Goal: Task Accomplishment & Management: Manage account settings

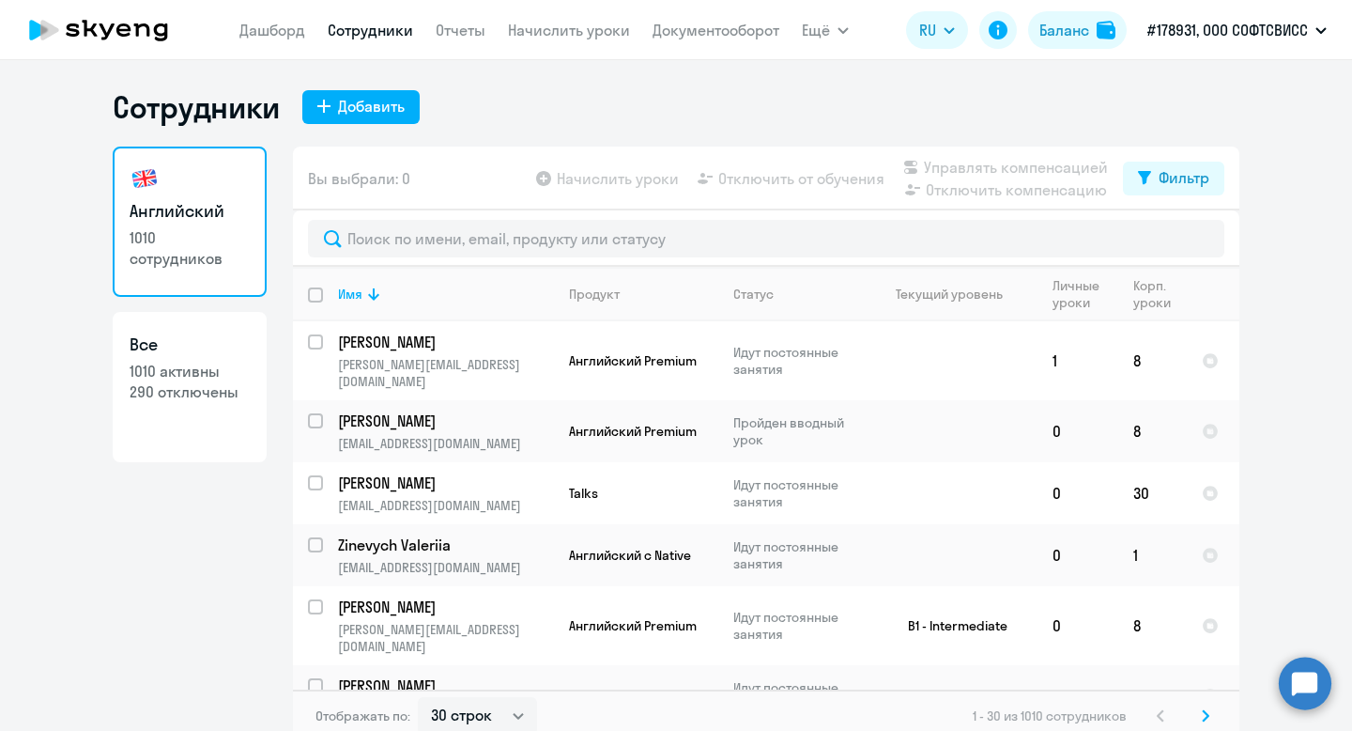
select select "30"
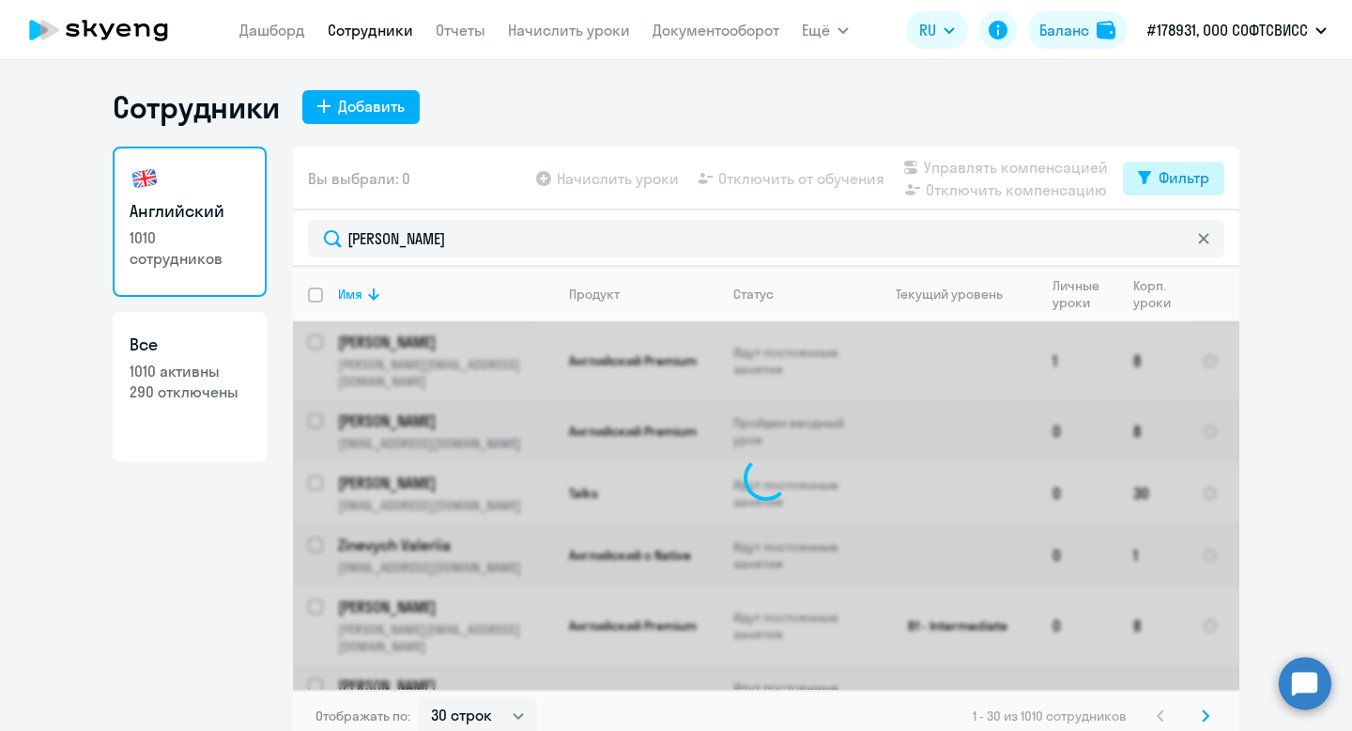
type input "[PERSON_NAME]"
click at [1159, 177] on div "Фильтр" at bounding box center [1184, 177] width 51 height 23
click at [1199, 235] on span at bounding box center [1194, 239] width 32 height 19
click at [1178, 239] on input "checkbox" at bounding box center [1177, 239] width 1 height 1
checkbox input "true"
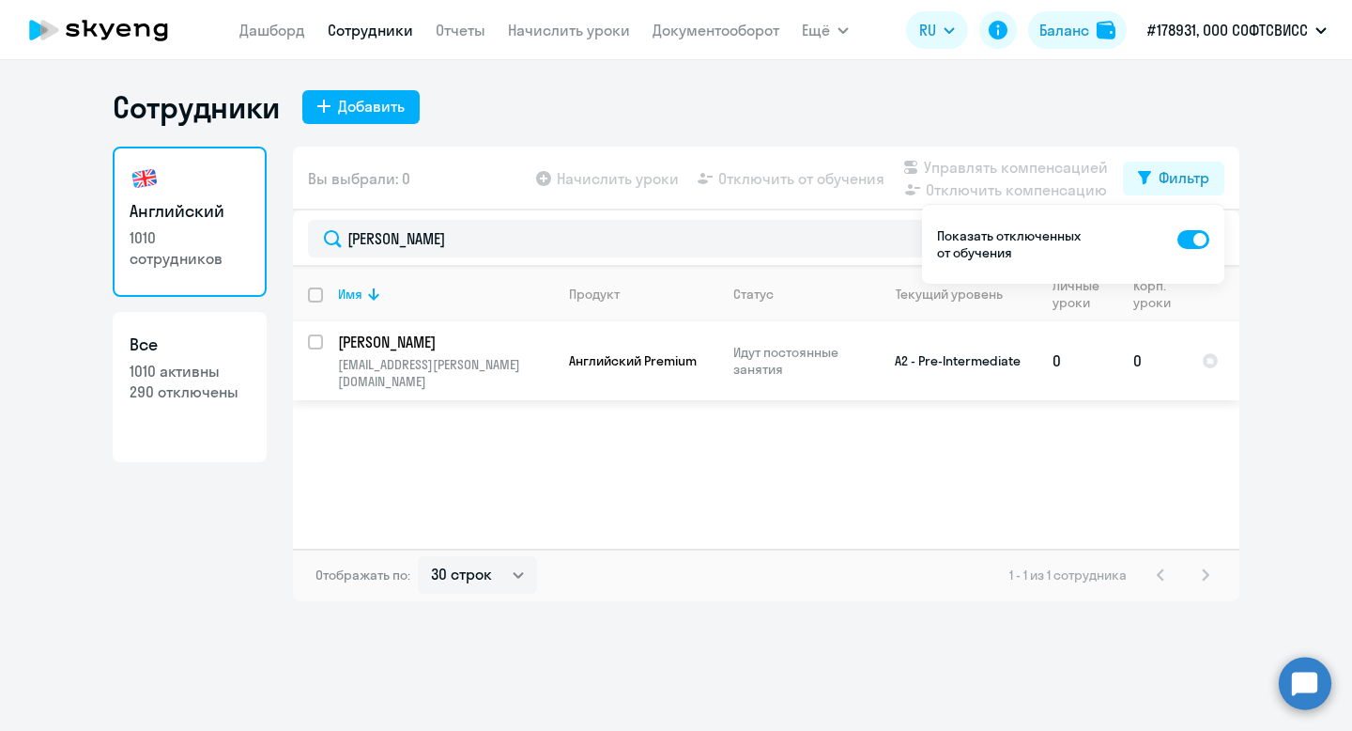
click at [439, 335] on p "[PERSON_NAME]" at bounding box center [444, 342] width 212 height 21
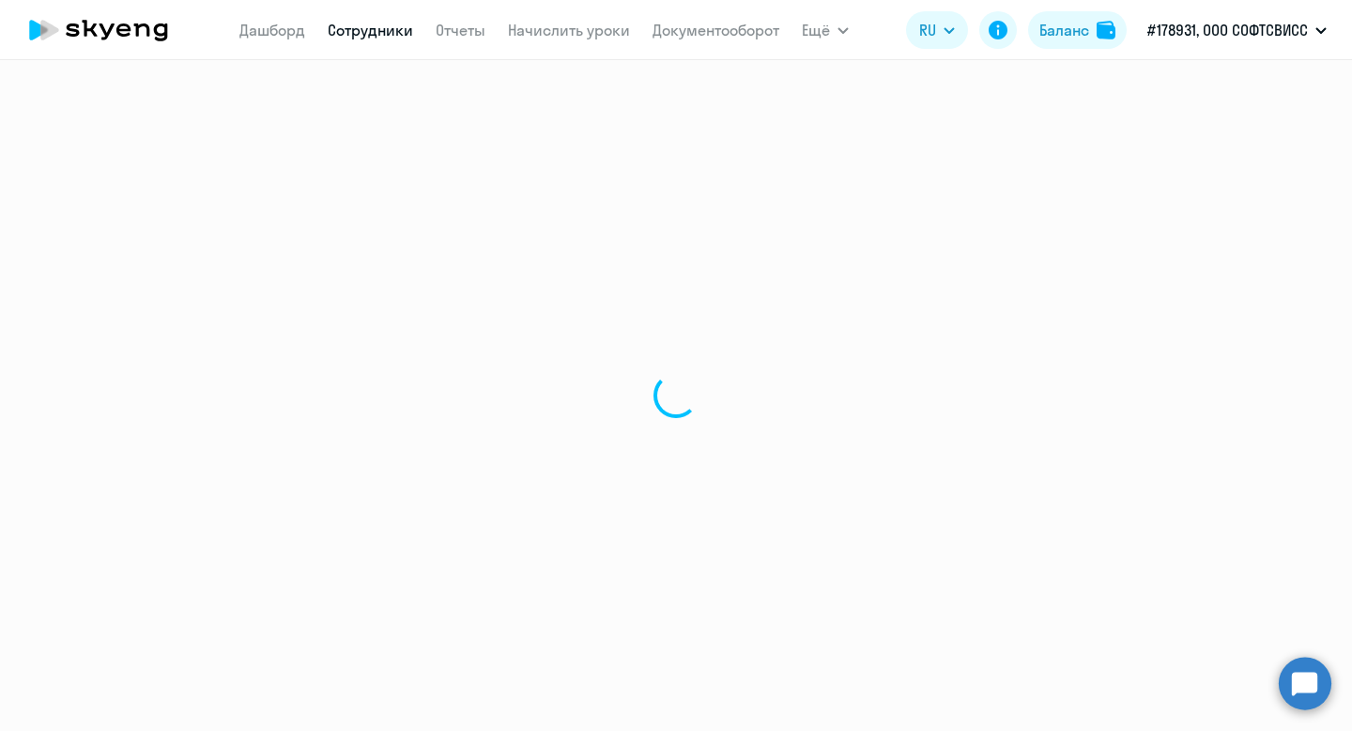
select select "english"
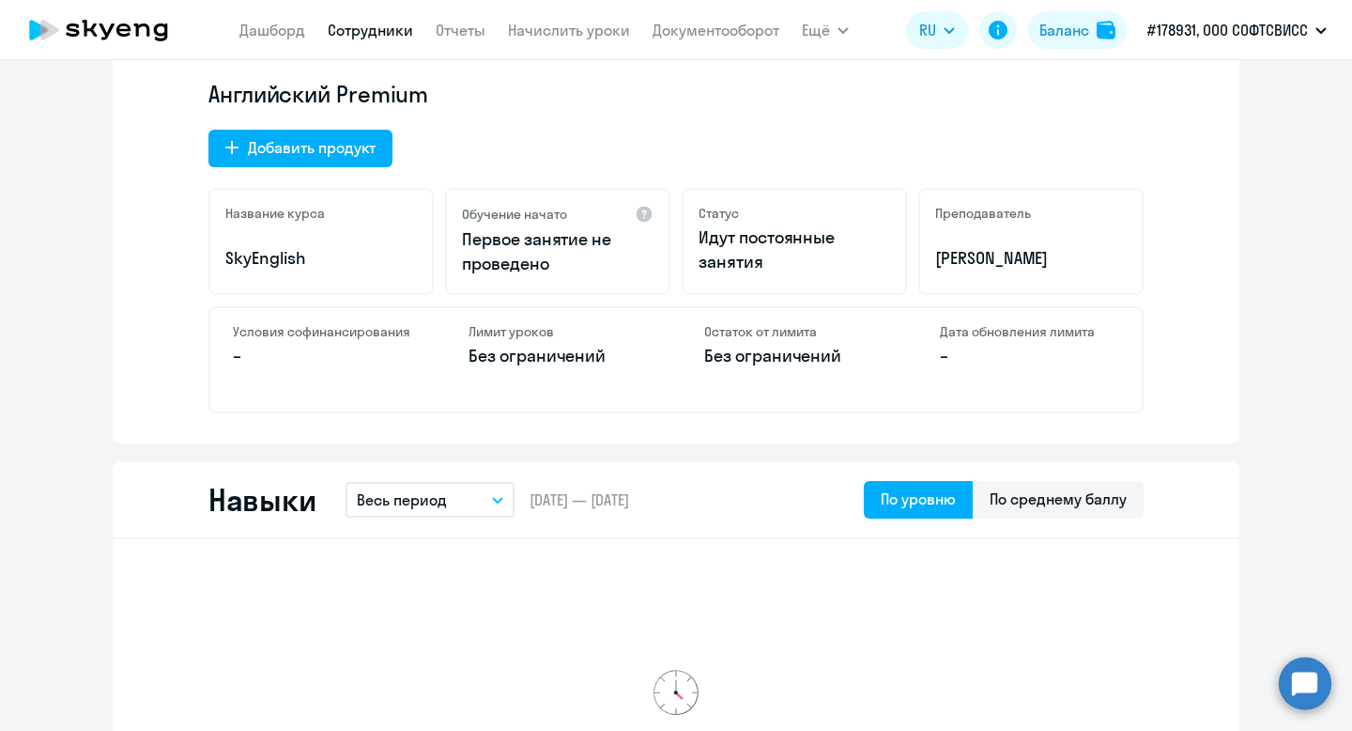
scroll to position [614, 0]
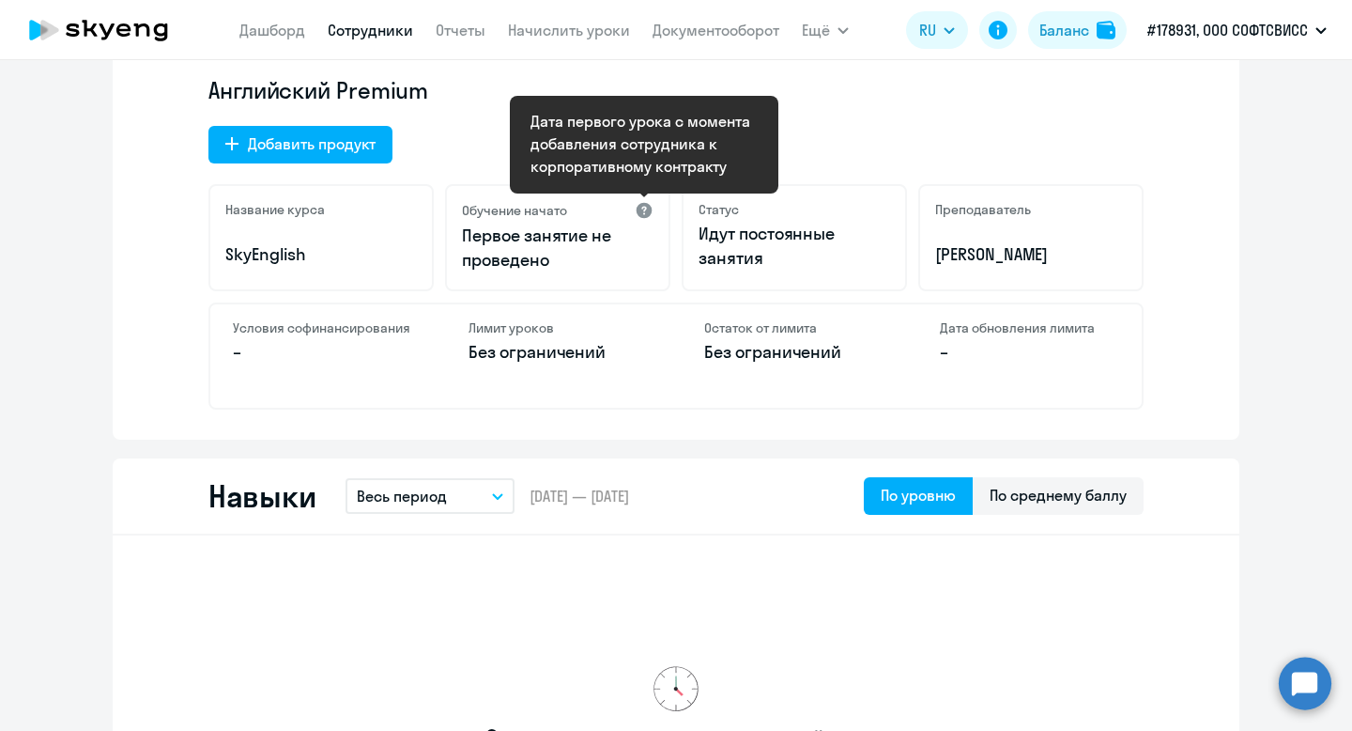
click at [644, 208] on div at bounding box center [644, 210] width 19 height 19
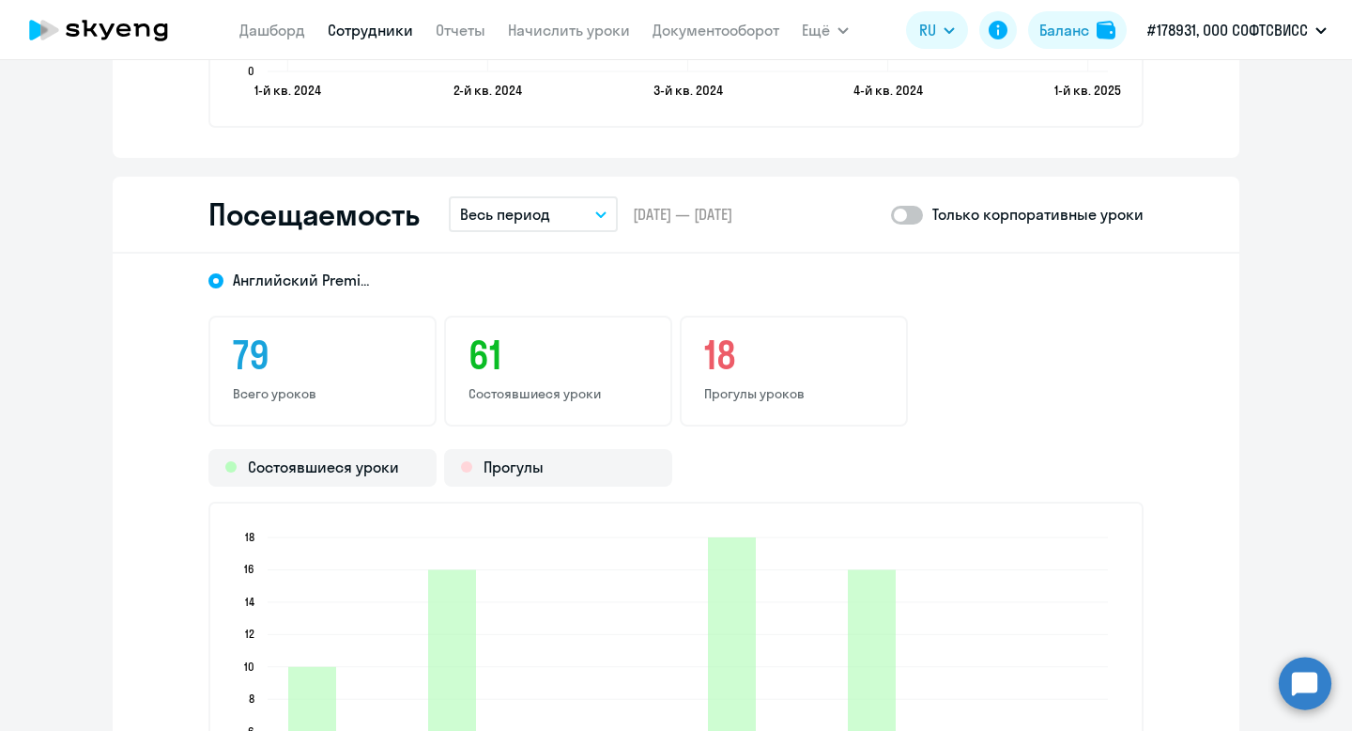
scroll to position [2140, 0]
click at [511, 209] on p "Весь период" at bounding box center [505, 215] width 90 height 23
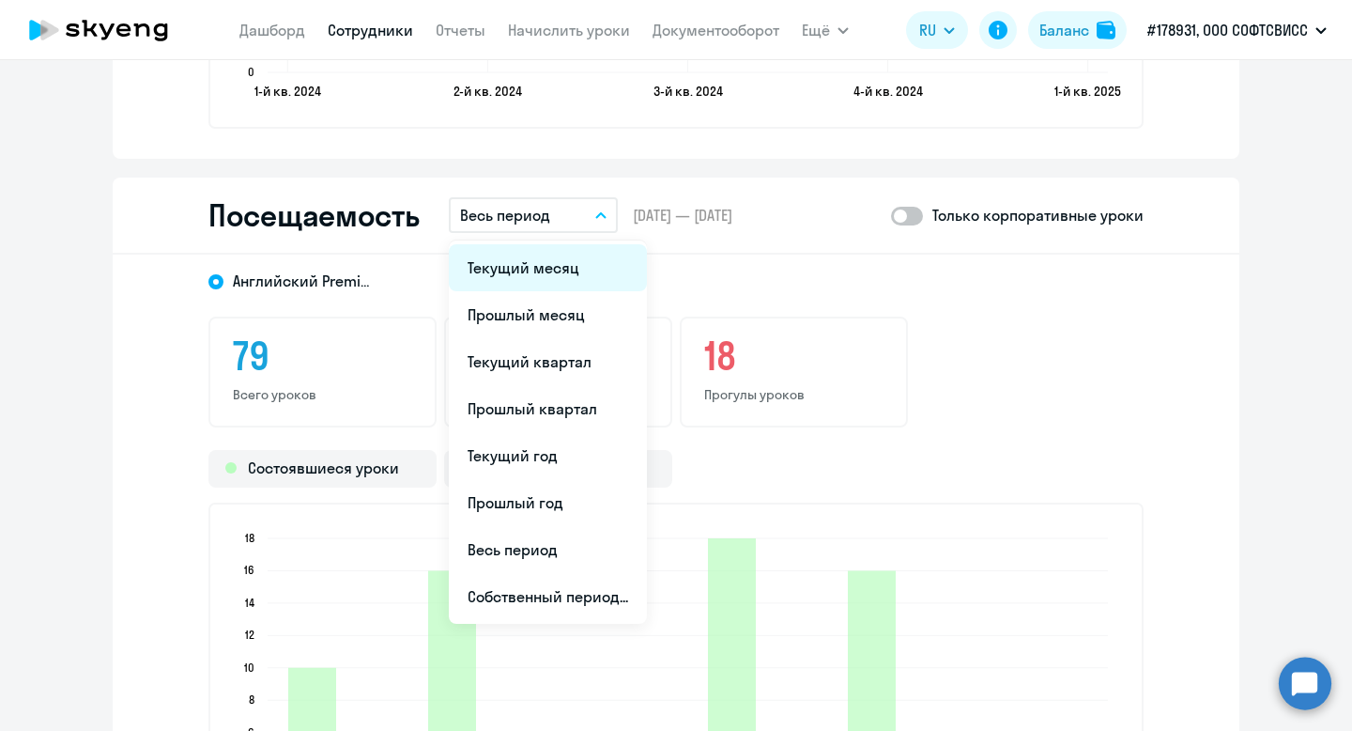
click at [539, 264] on li "Текущий месяц" at bounding box center [548, 267] width 198 height 47
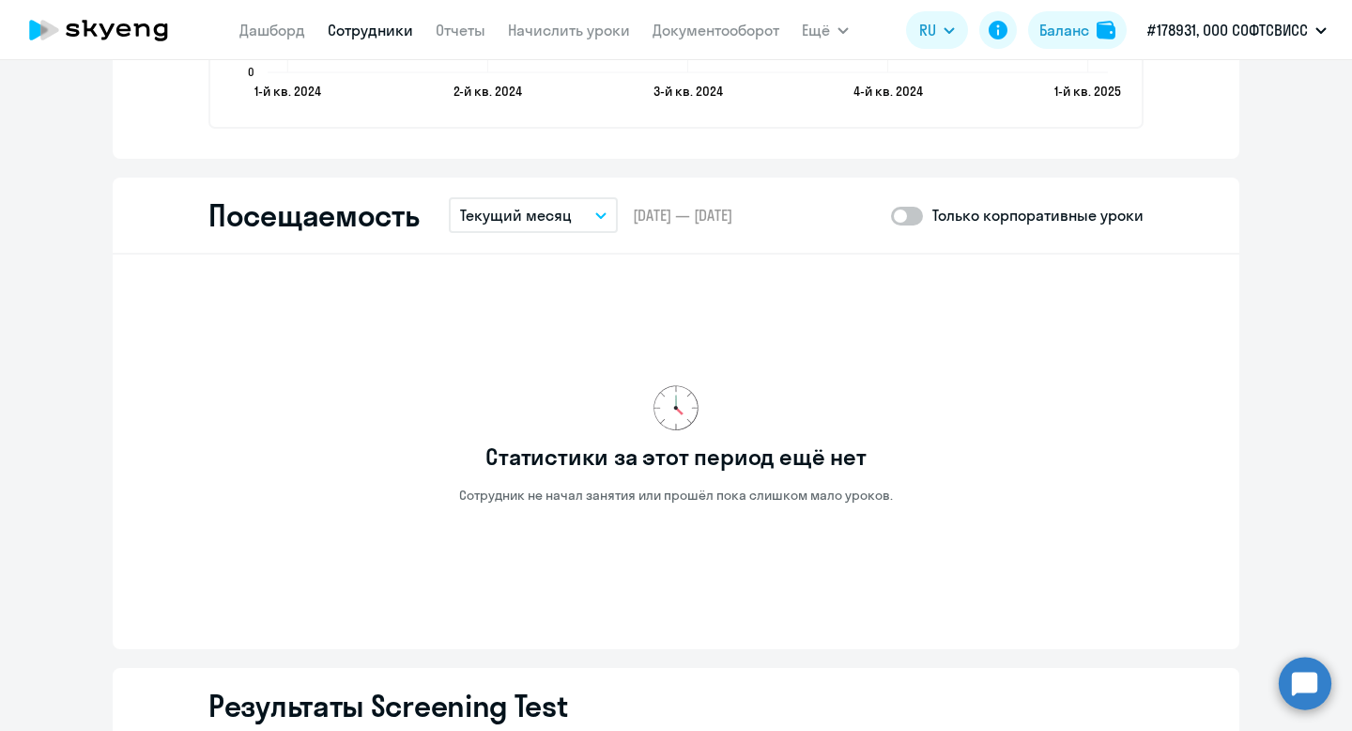
click at [550, 210] on p "Текущий месяц" at bounding box center [516, 215] width 112 height 23
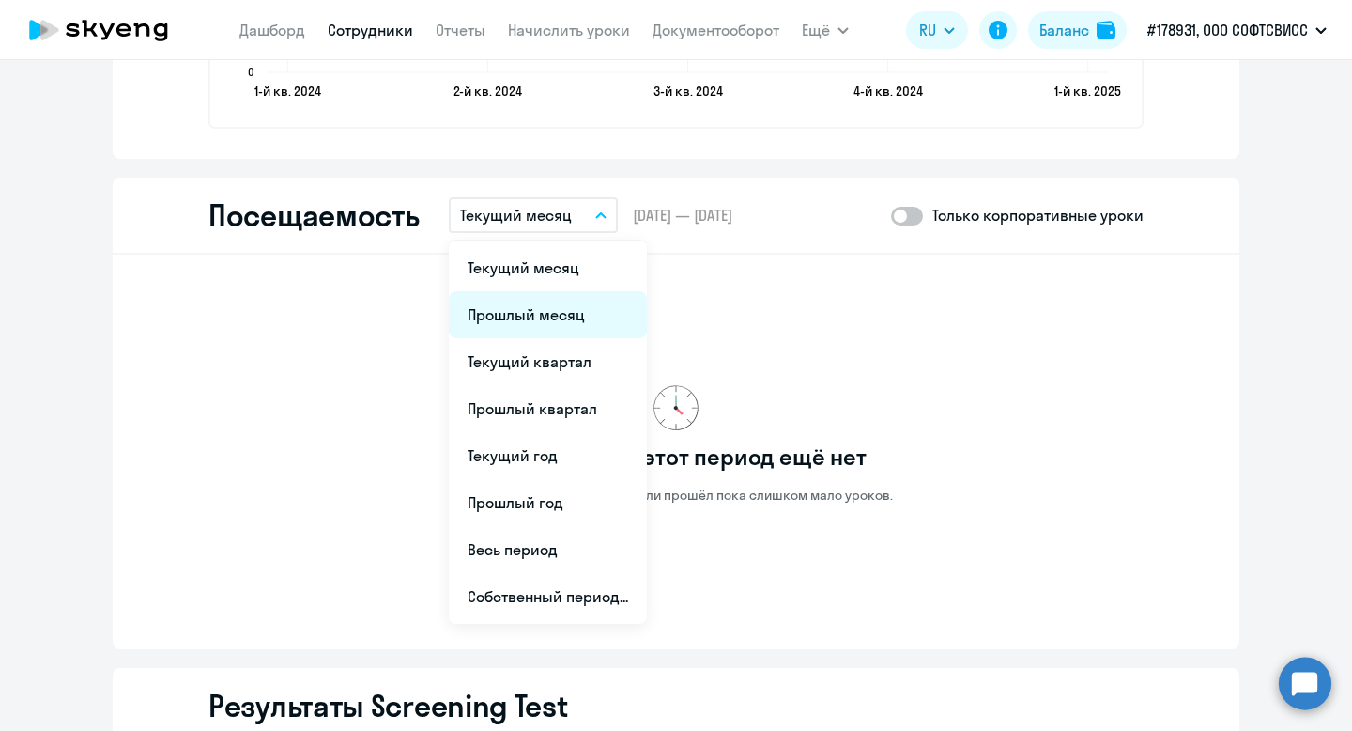
click at [562, 298] on li "Прошлый месяц" at bounding box center [548, 314] width 198 height 47
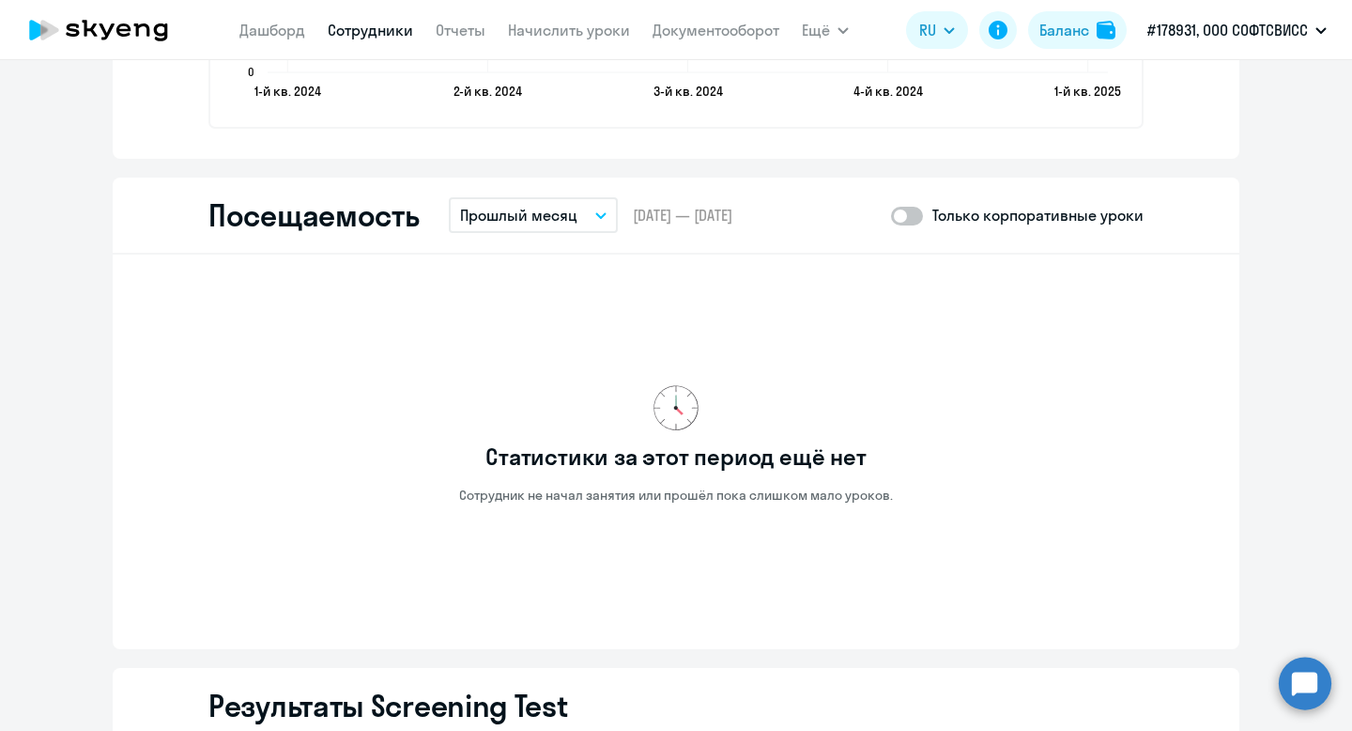
click at [570, 204] on p "Прошлый месяц" at bounding box center [518, 215] width 117 height 23
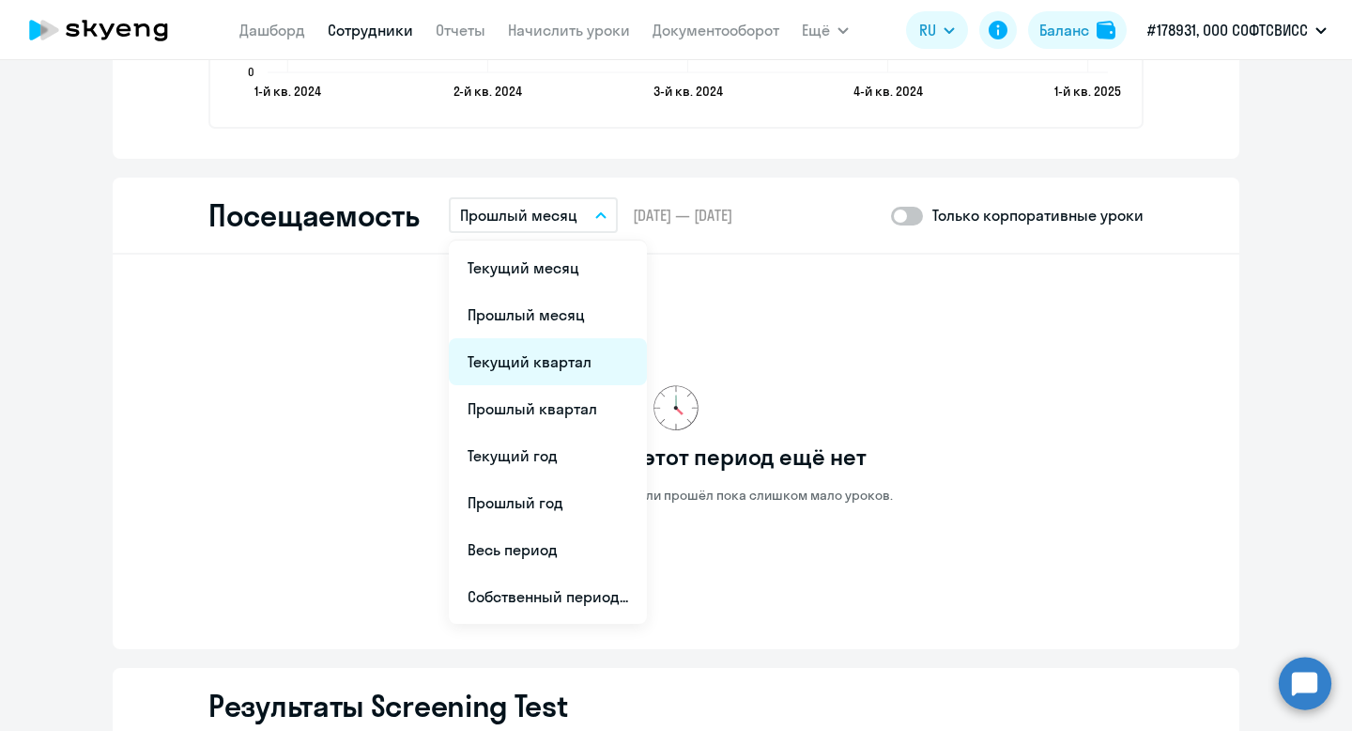
click at [553, 377] on li "Текущий квартал" at bounding box center [548, 361] width 198 height 47
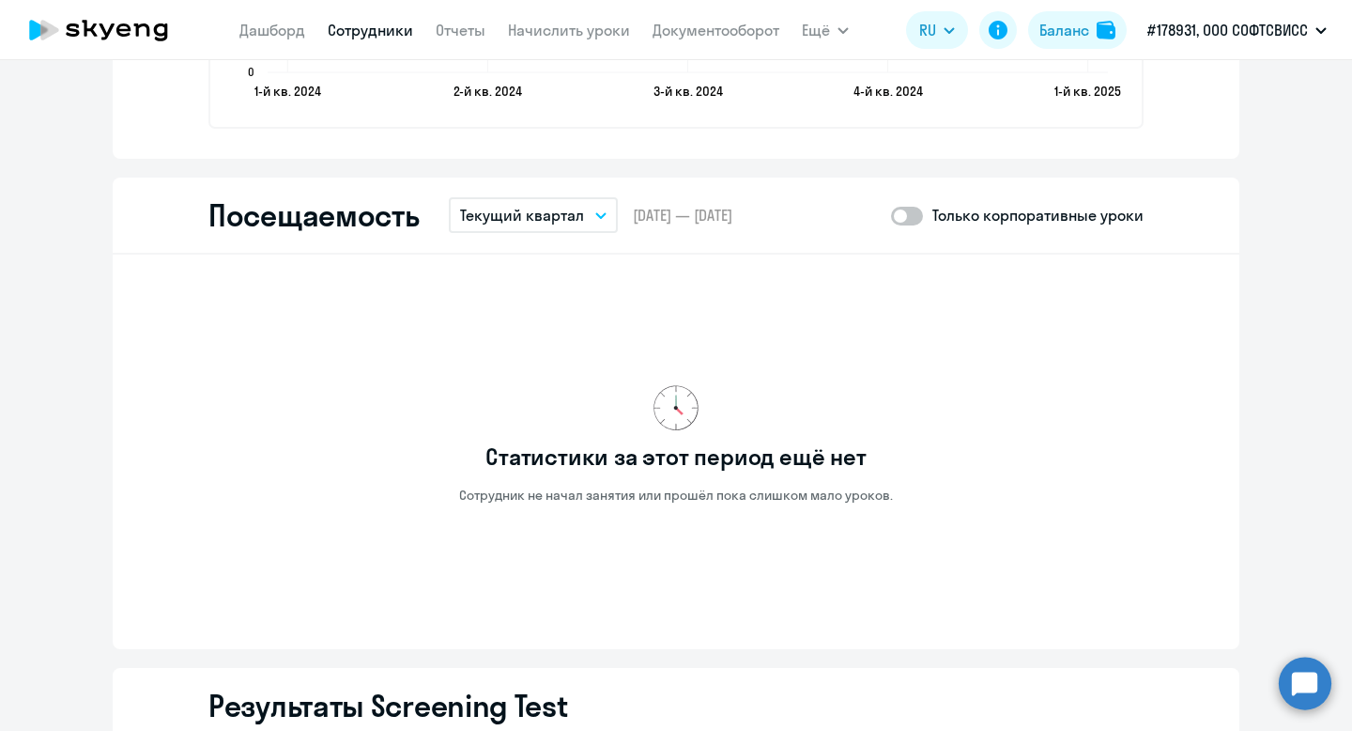
click at [549, 208] on p "Текущий квартал" at bounding box center [522, 215] width 124 height 23
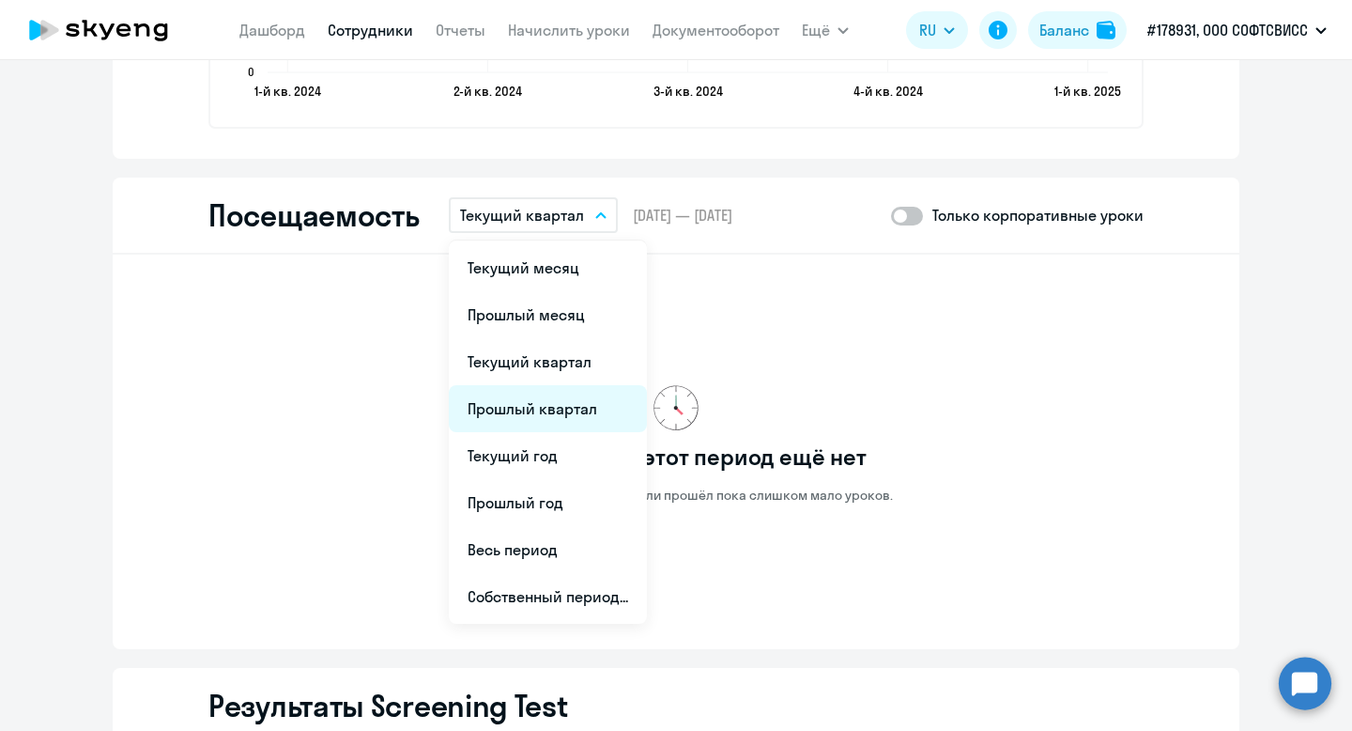
click at [556, 402] on li "Прошлый квартал" at bounding box center [548, 408] width 198 height 47
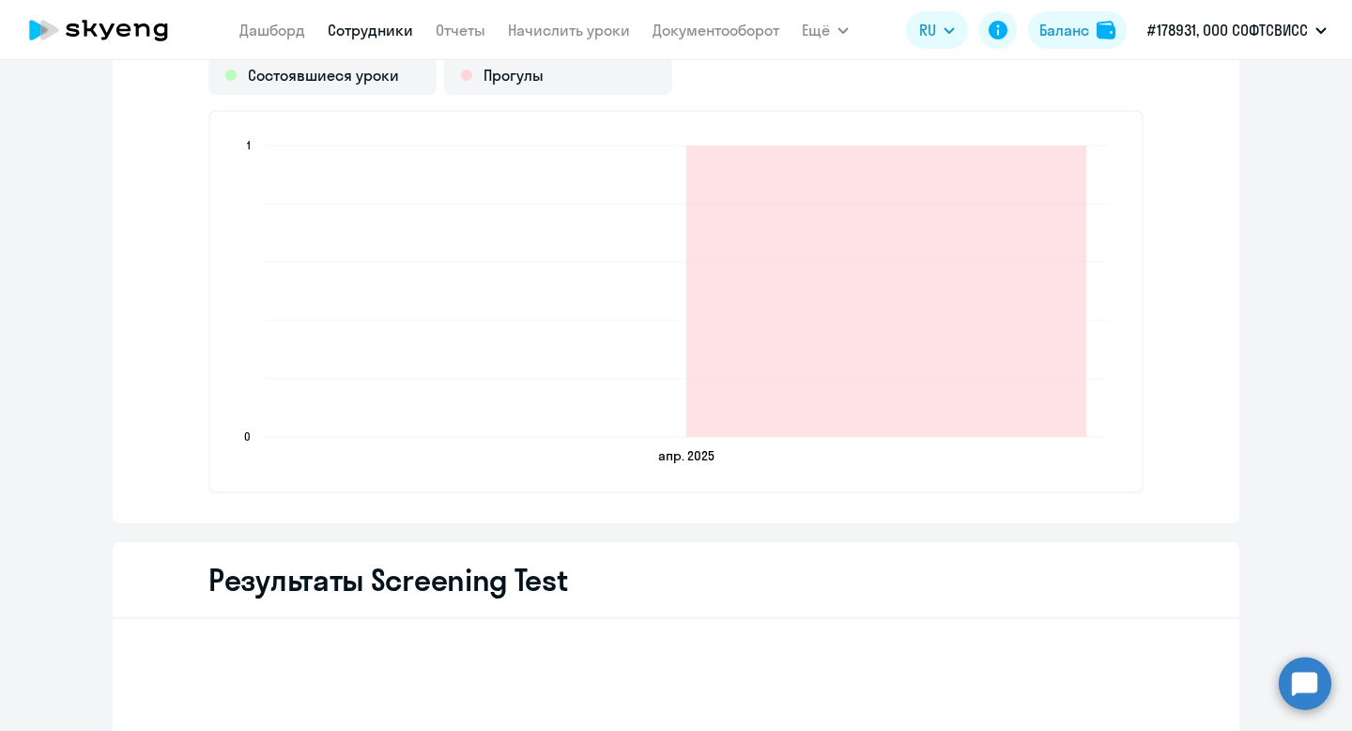
scroll to position [2541, 0]
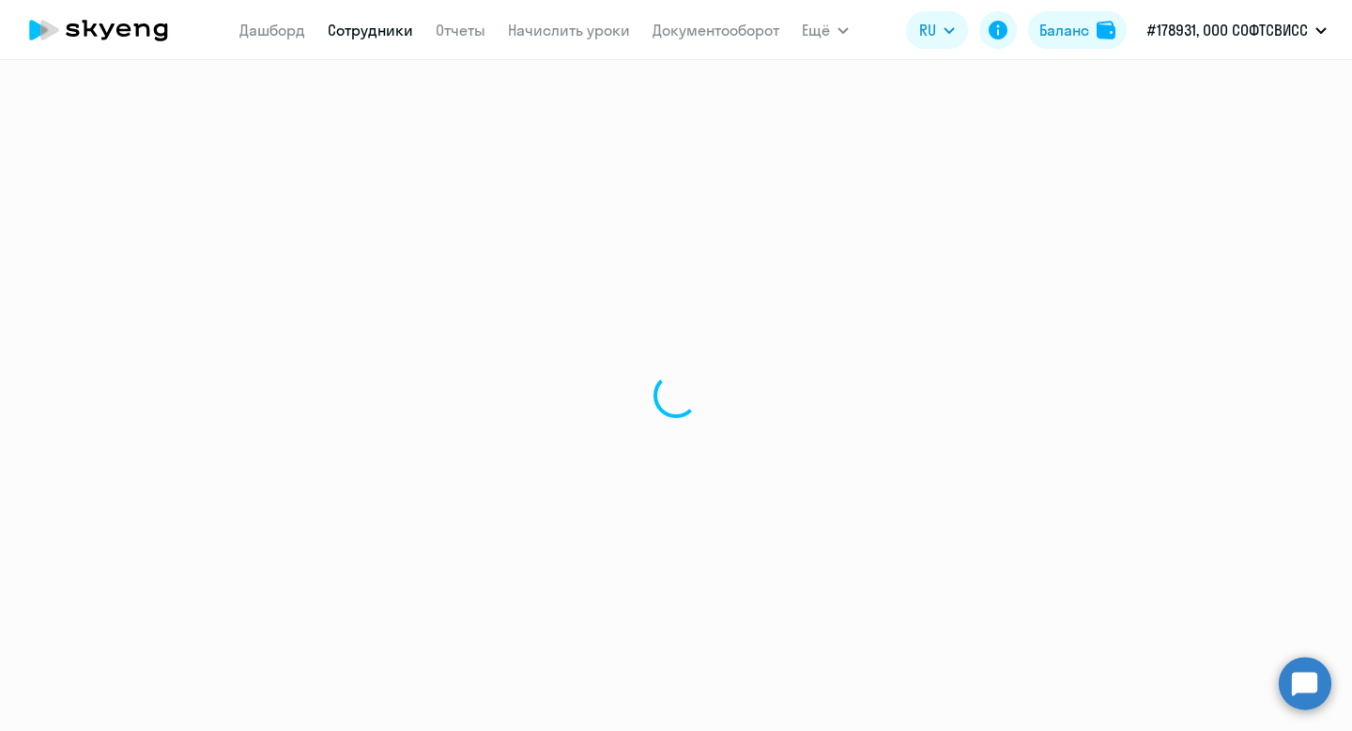
select select "30"
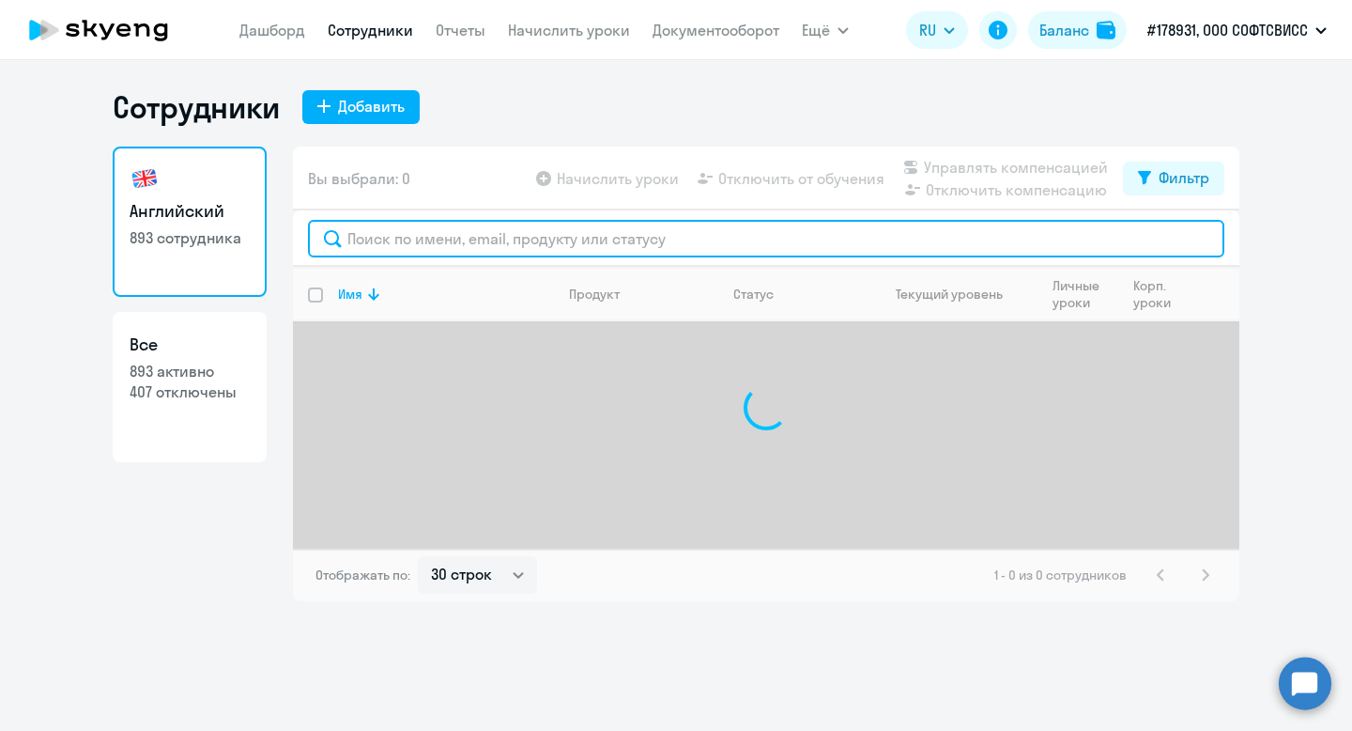
click at [437, 252] on input "text" at bounding box center [766, 239] width 917 height 38
paste input "Stelmakh"
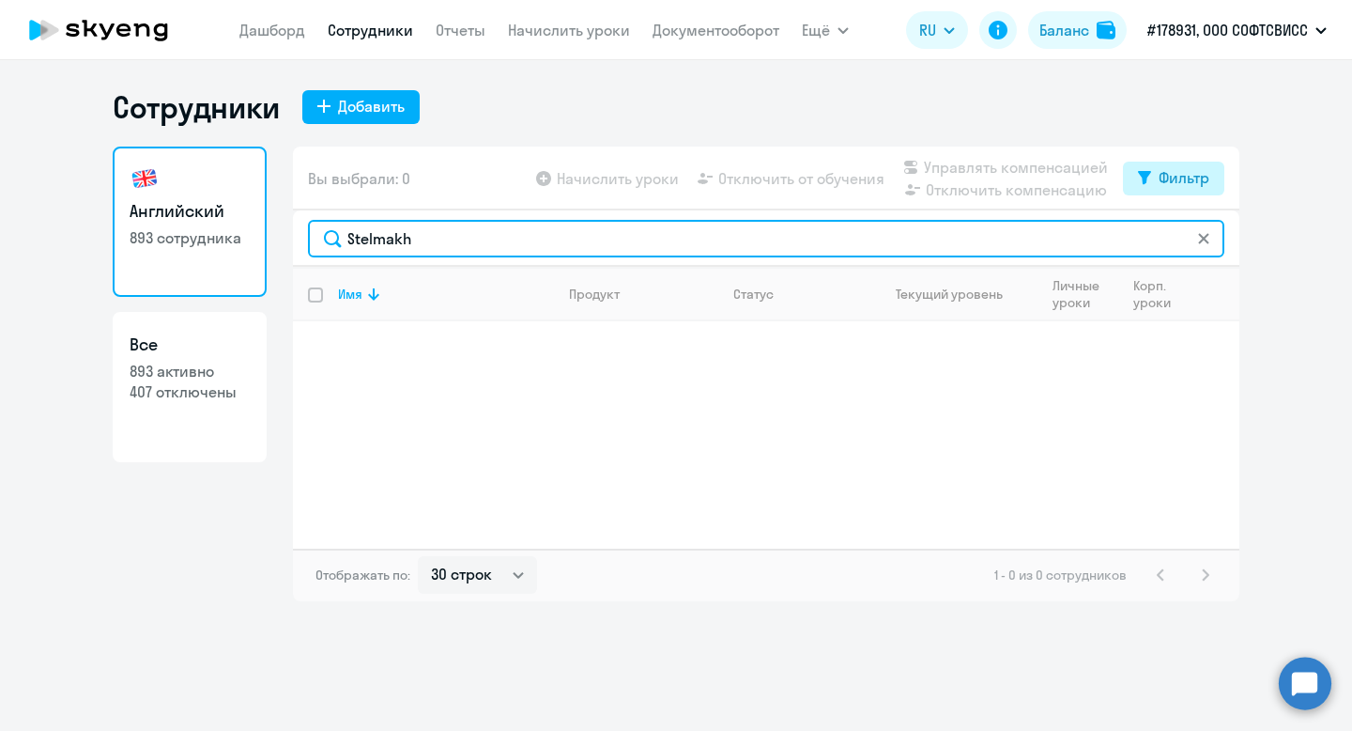
type input "Stelmakh"
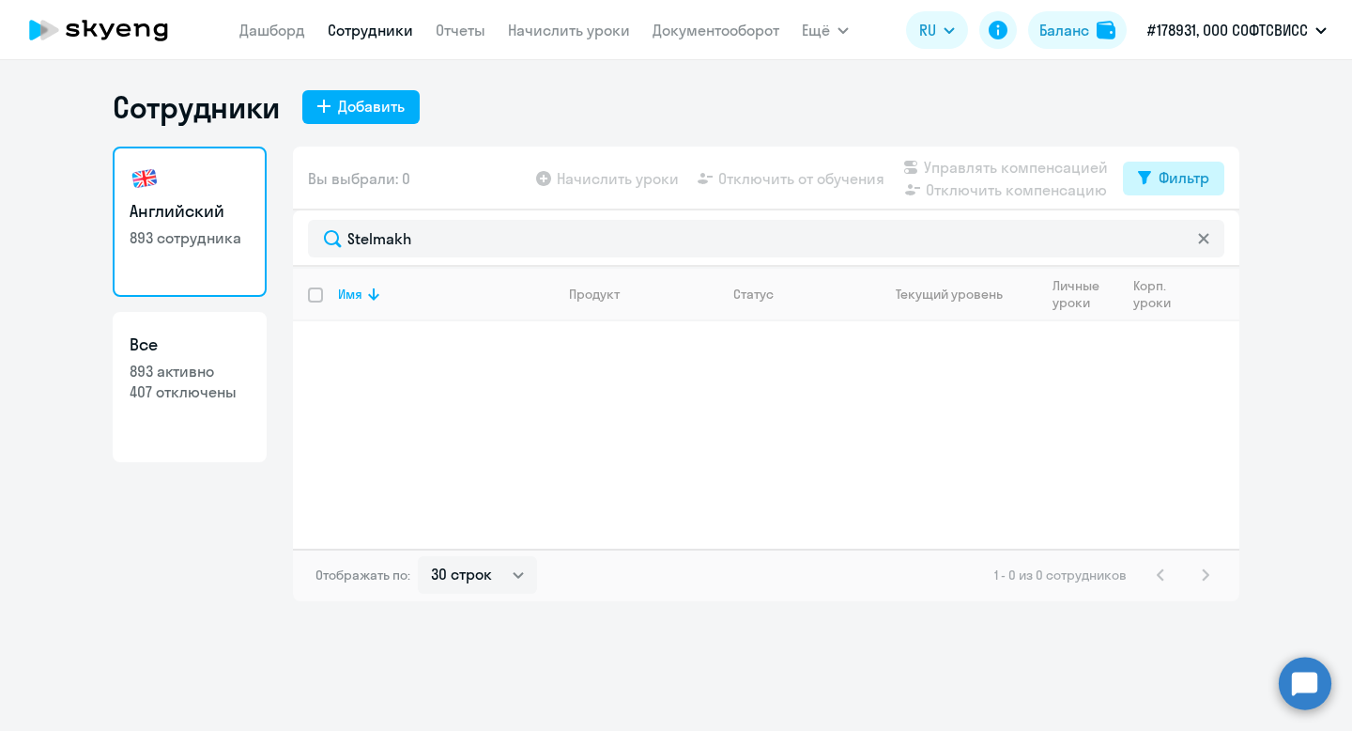
click at [1183, 173] on div "Фильтр" at bounding box center [1184, 177] width 51 height 23
click at [1199, 234] on span at bounding box center [1194, 239] width 32 height 19
click at [1178, 239] on input "checkbox" at bounding box center [1177, 239] width 1 height 1
checkbox input "true"
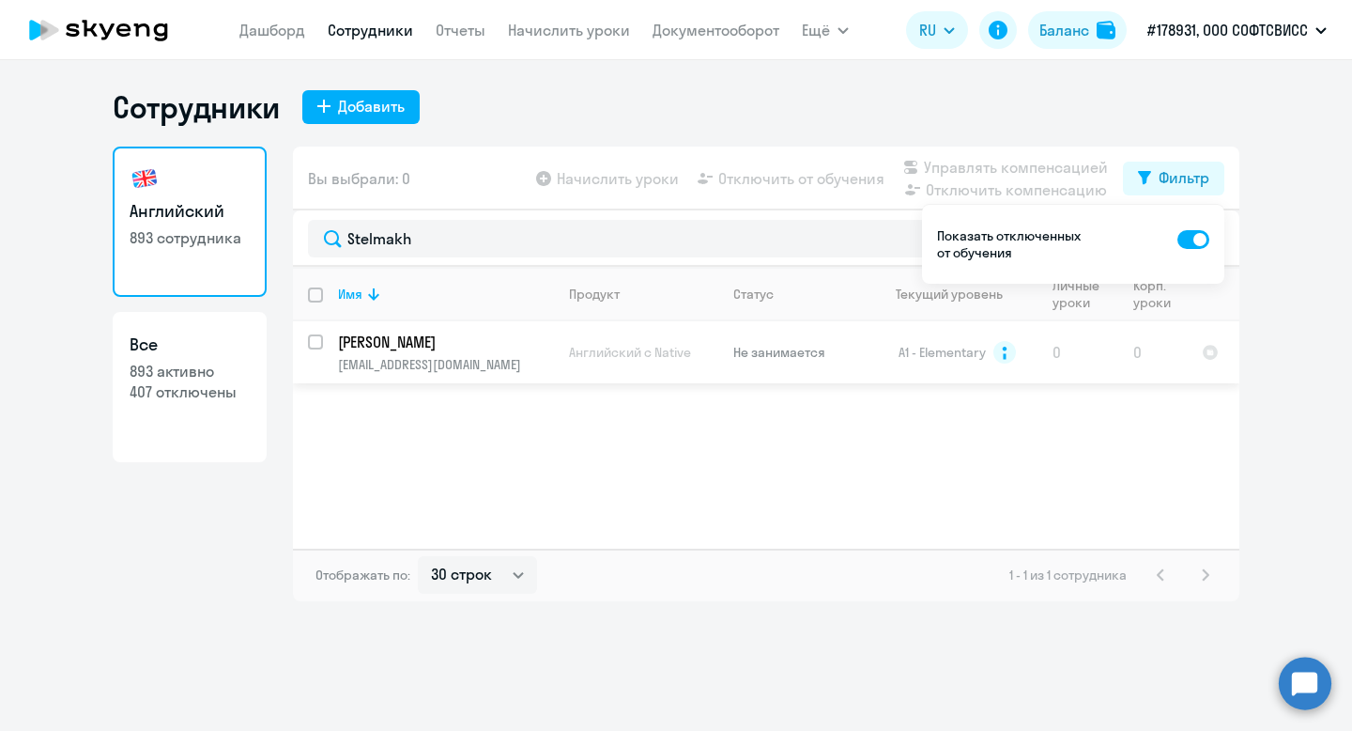
click at [409, 342] on p "[PERSON_NAME]" at bounding box center [444, 342] width 212 height 21
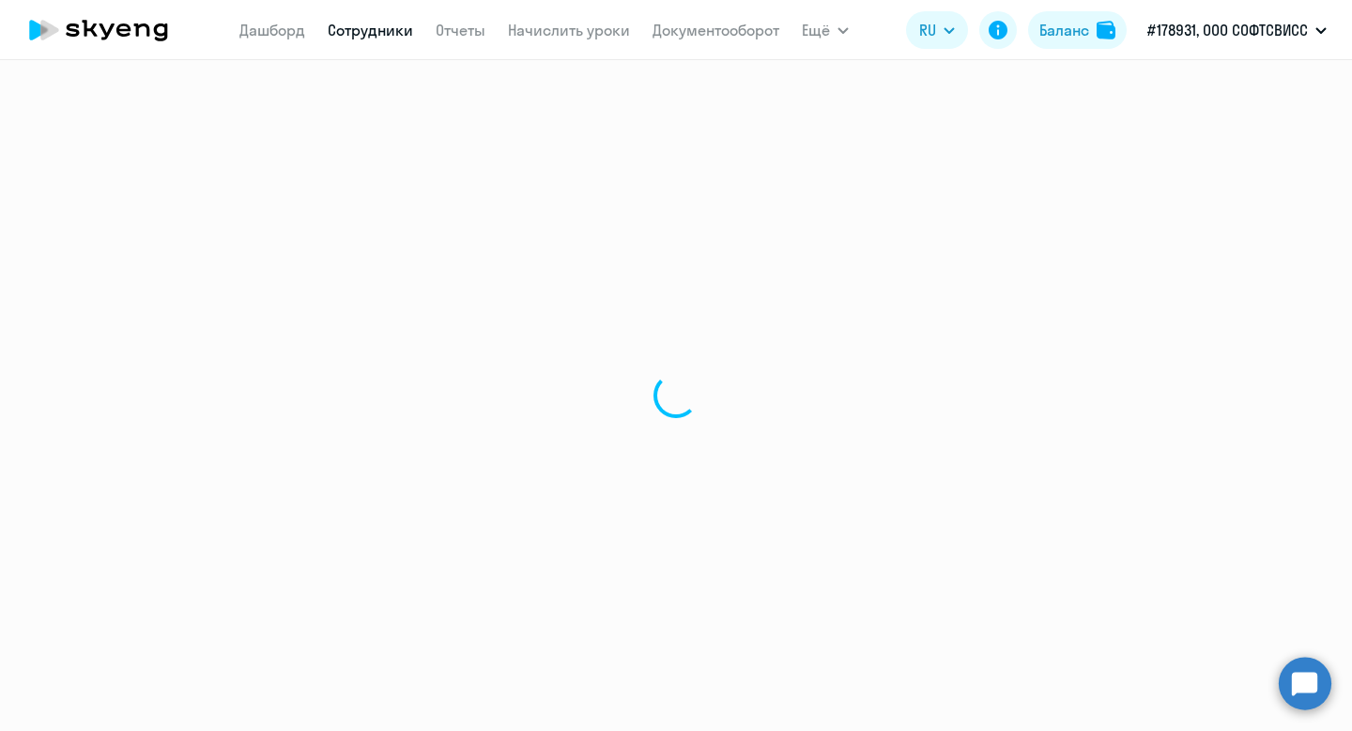
select select "english"
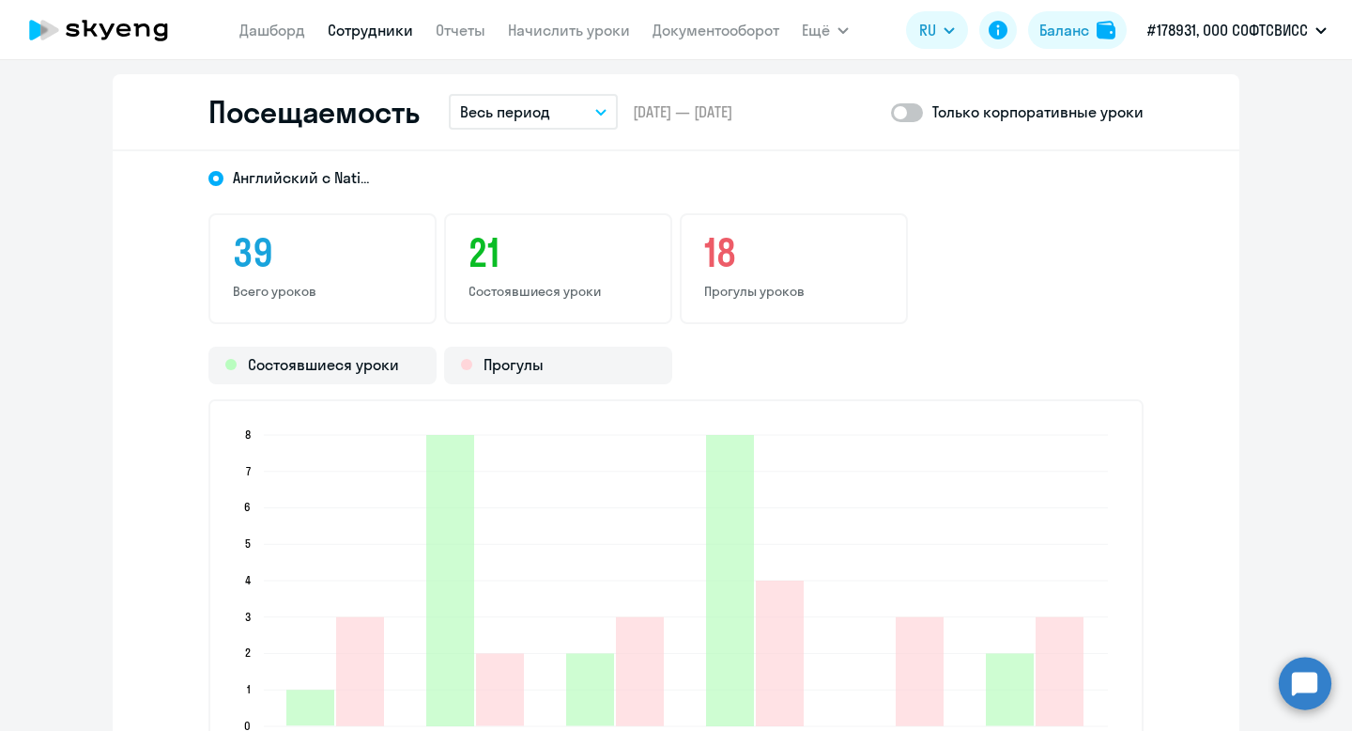
scroll to position [2388, 0]
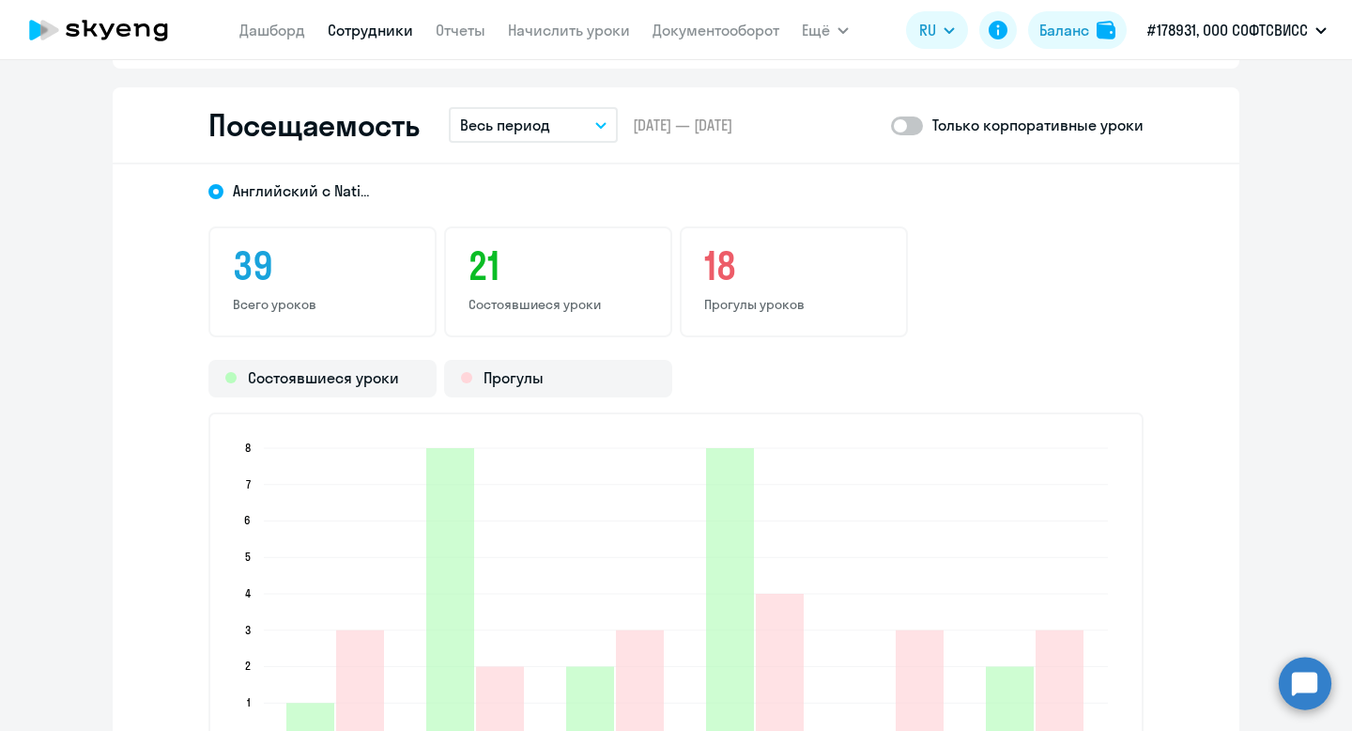
click at [548, 133] on p "Весь период" at bounding box center [505, 125] width 90 height 23
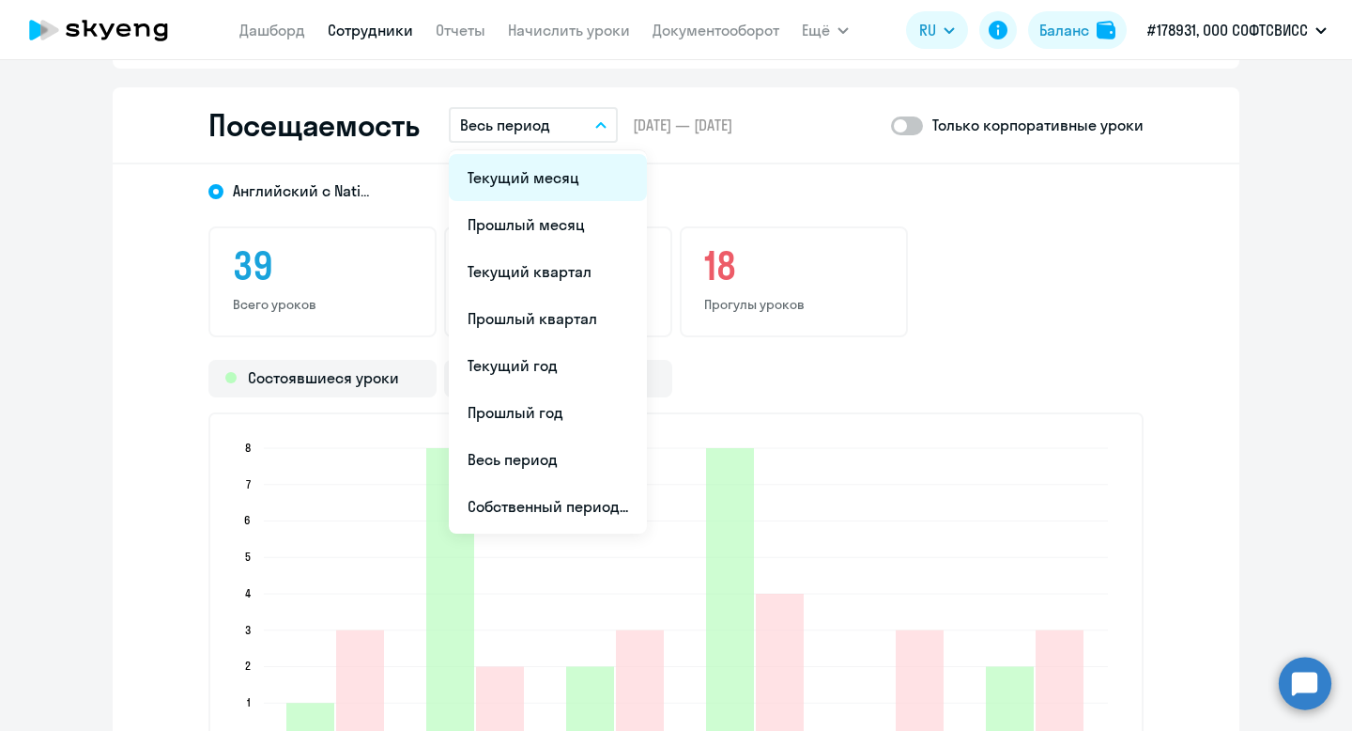
click at [550, 182] on li "Текущий месяц" at bounding box center [548, 177] width 198 height 47
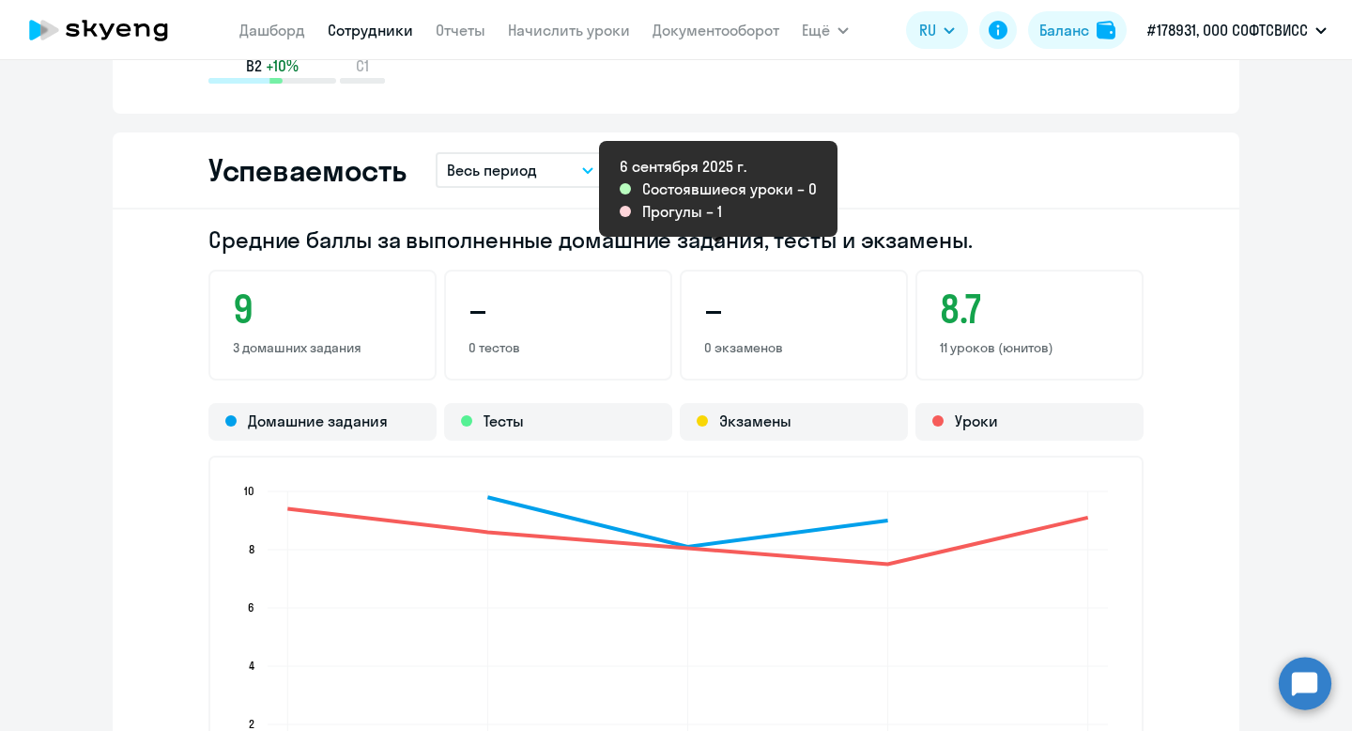
scroll to position [0, 0]
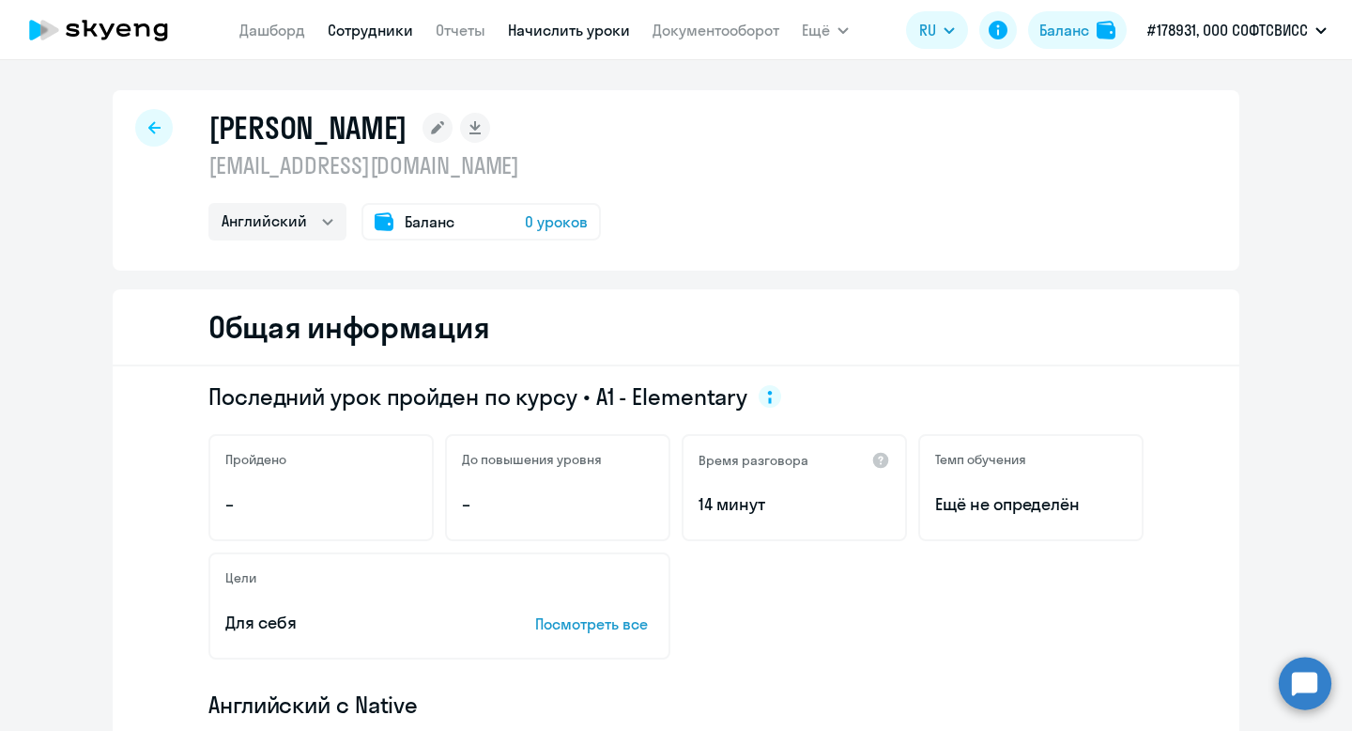
click at [588, 36] on link "Начислить уроки" at bounding box center [569, 30] width 122 height 19
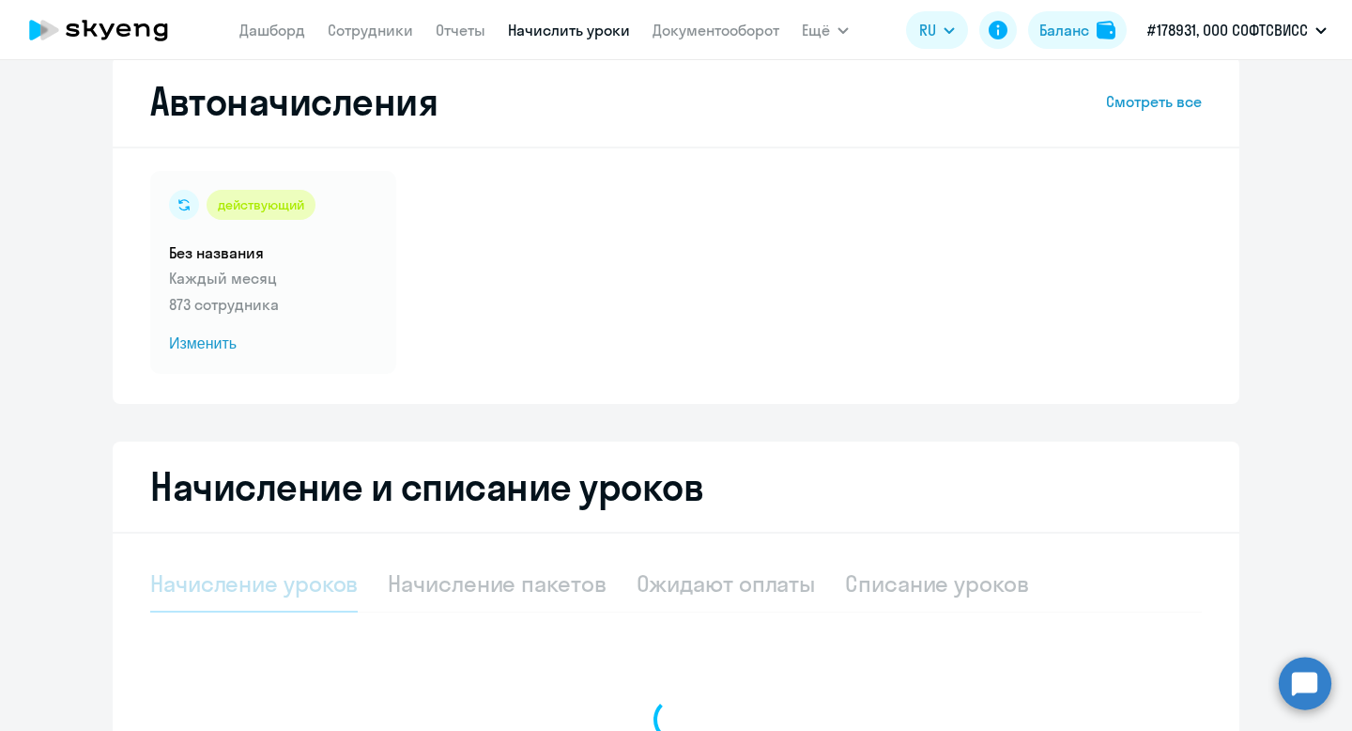
scroll to position [38, 0]
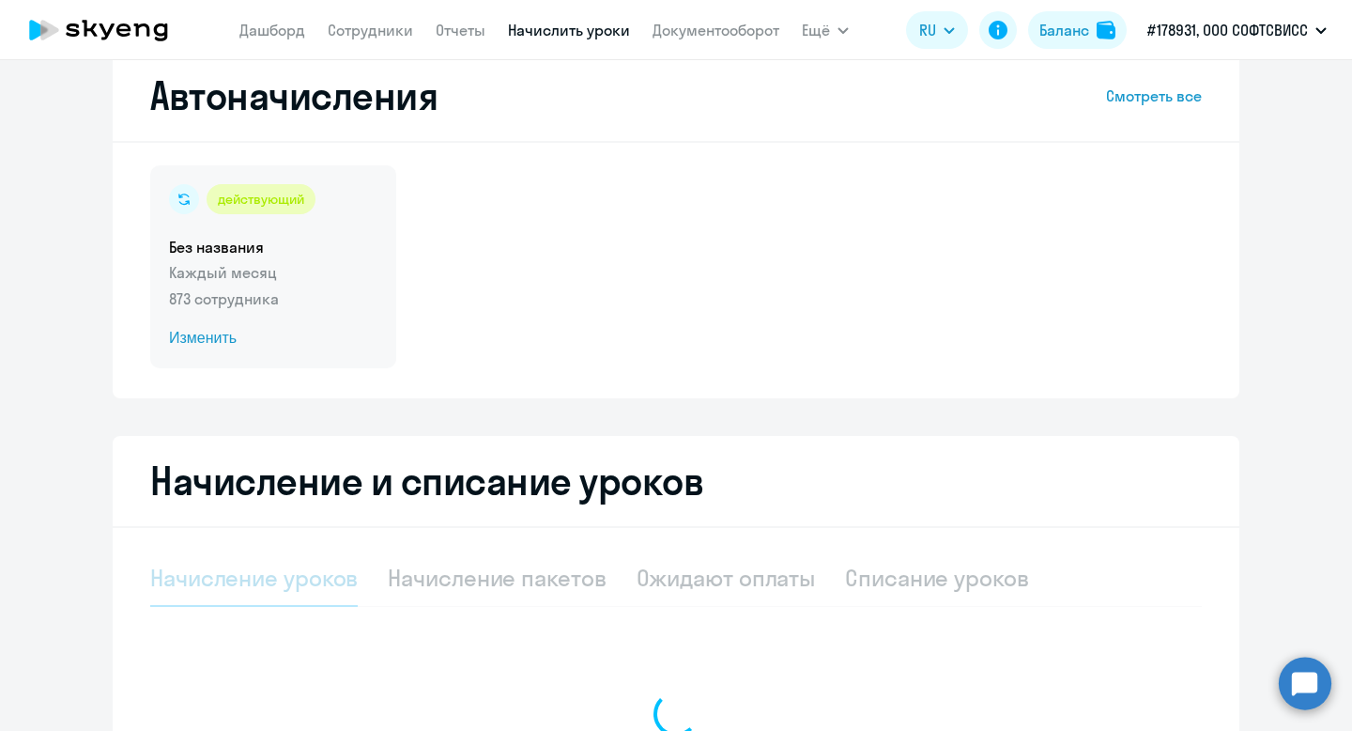
click at [233, 337] on span "Изменить" at bounding box center [273, 338] width 209 height 23
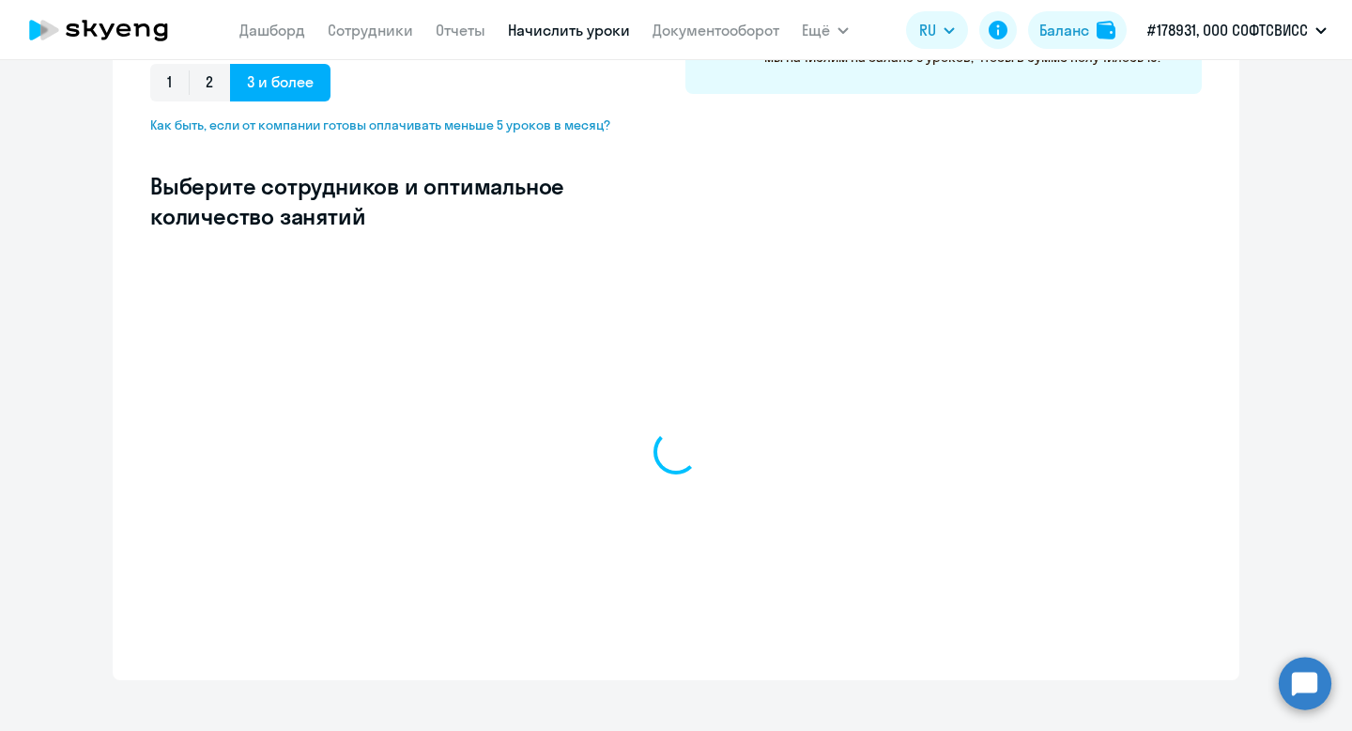
scroll to position [456, 0]
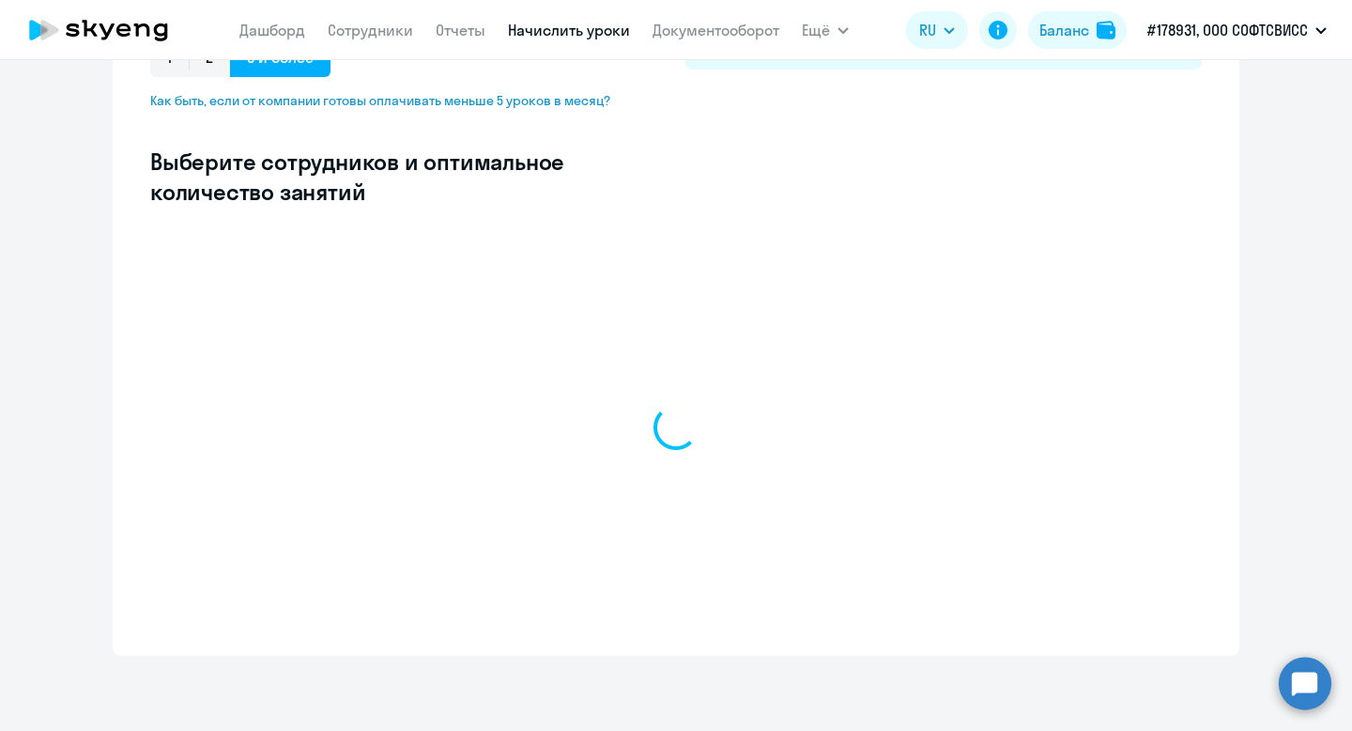
select select "10"
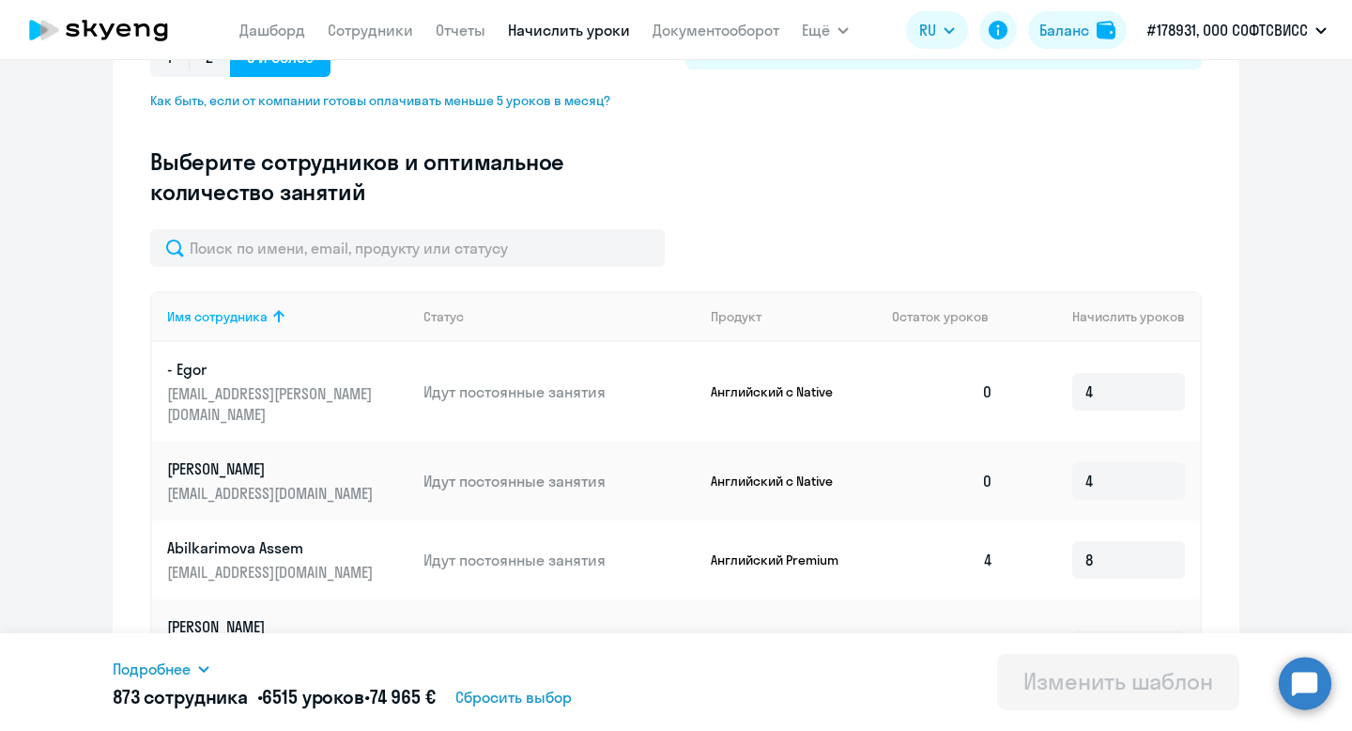
click at [203, 669] on icon at bounding box center [203, 669] width 10 height 7
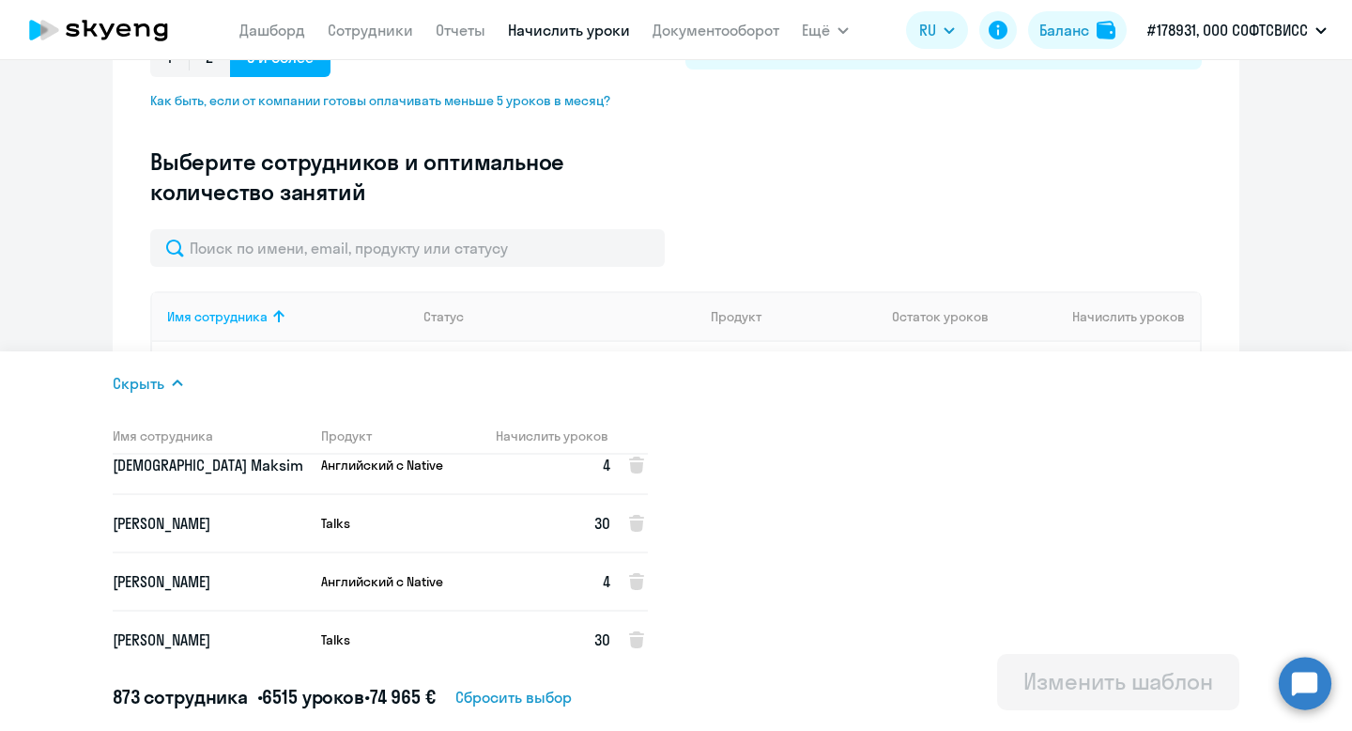
scroll to position [16966, 0]
click at [787, 447] on div "Скрыть Имя сотрудника Продукт Начислить уроков Kovshinenko [PERSON_NAME] с Nati…" at bounding box center [676, 540] width 1127 height 379
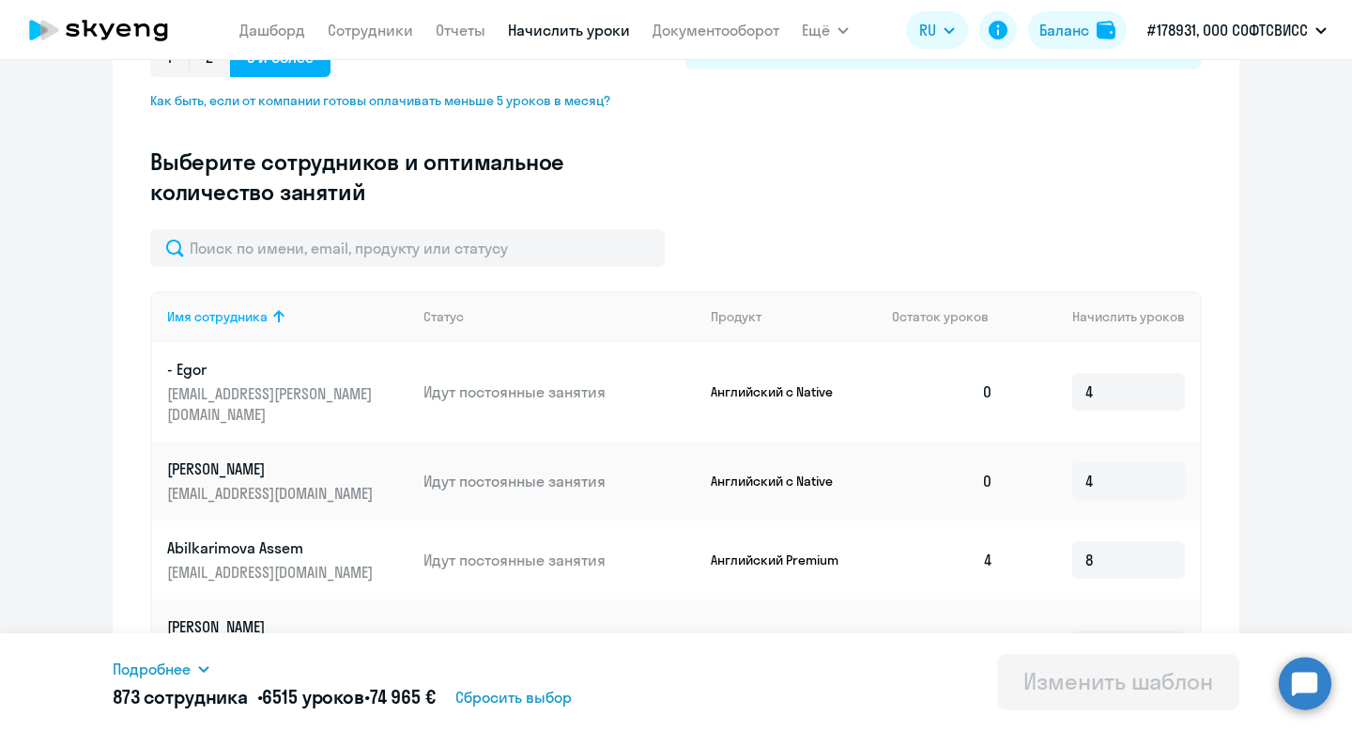
scroll to position [0, 0]
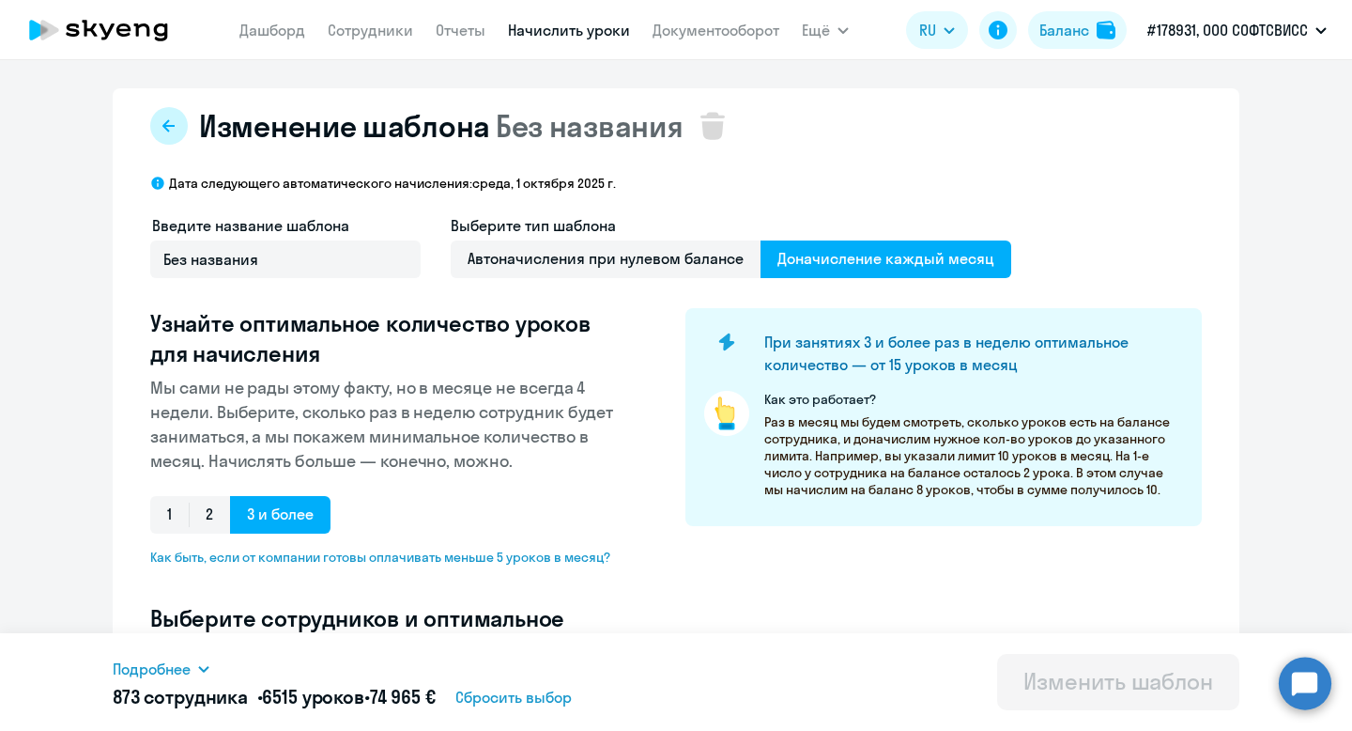
click at [170, 121] on icon at bounding box center [169, 125] width 15 height 15
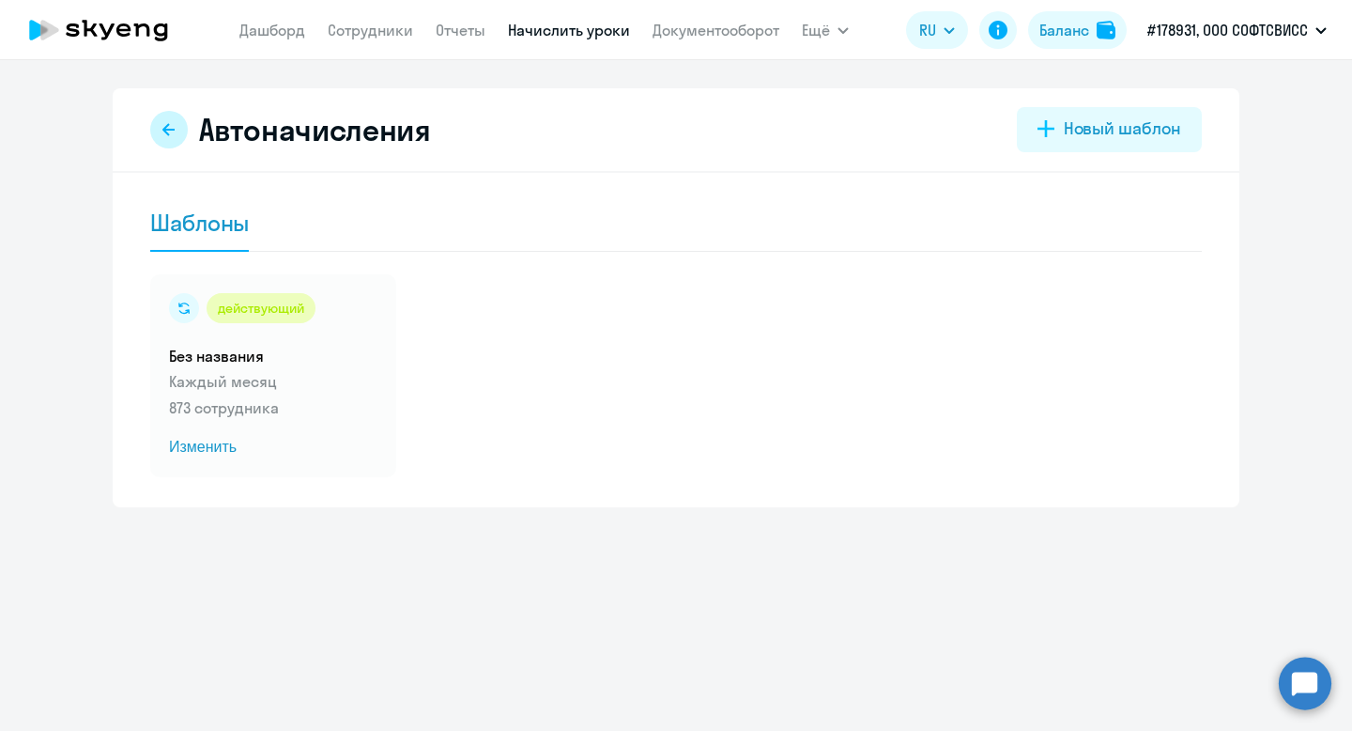
click at [170, 131] on icon at bounding box center [169, 129] width 15 height 15
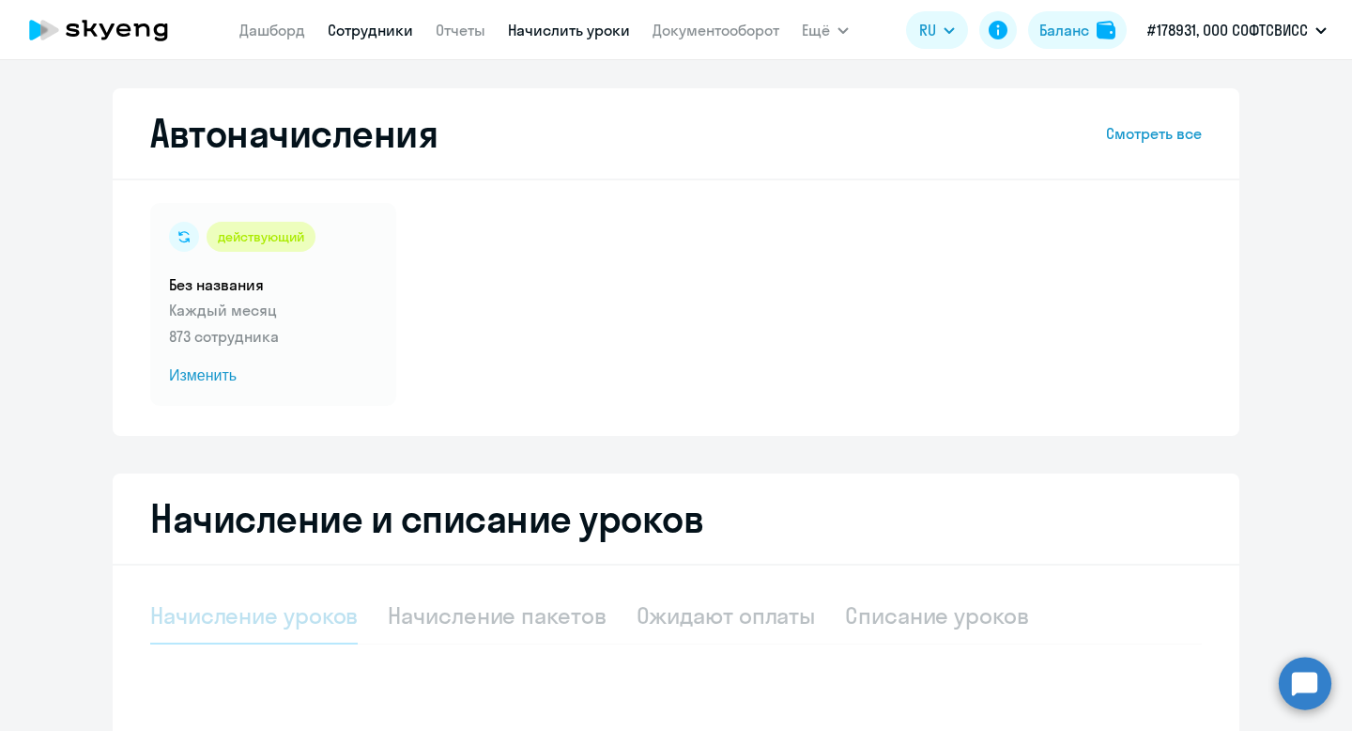
click at [400, 34] on link "Сотрудники" at bounding box center [370, 30] width 85 height 19
select select "30"
